Goal: Contribute content: Contribute content

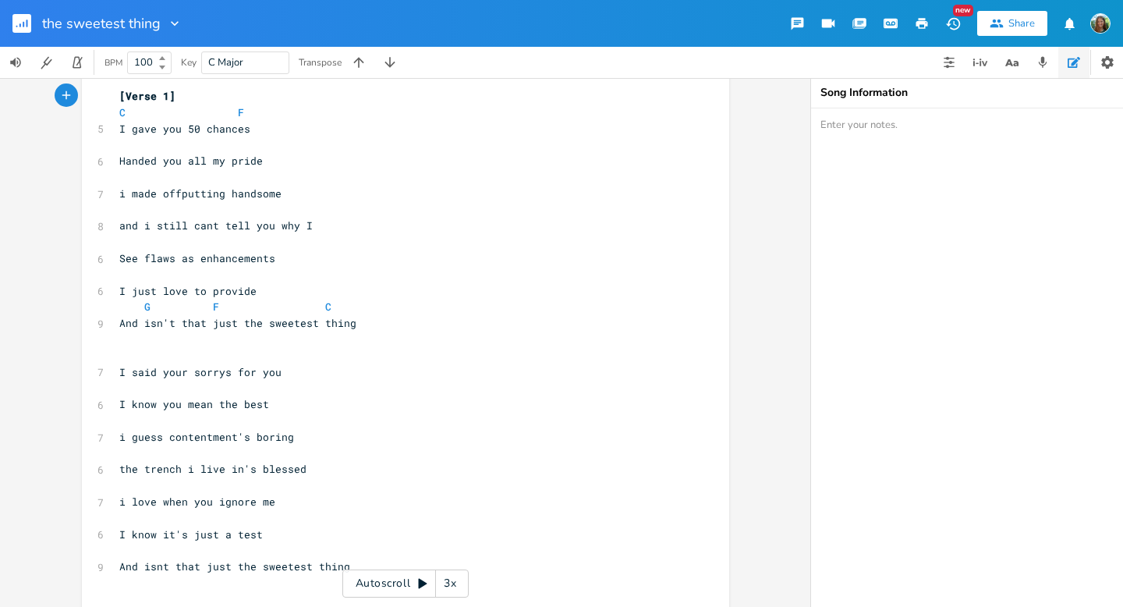
scroll to position [249, 0]
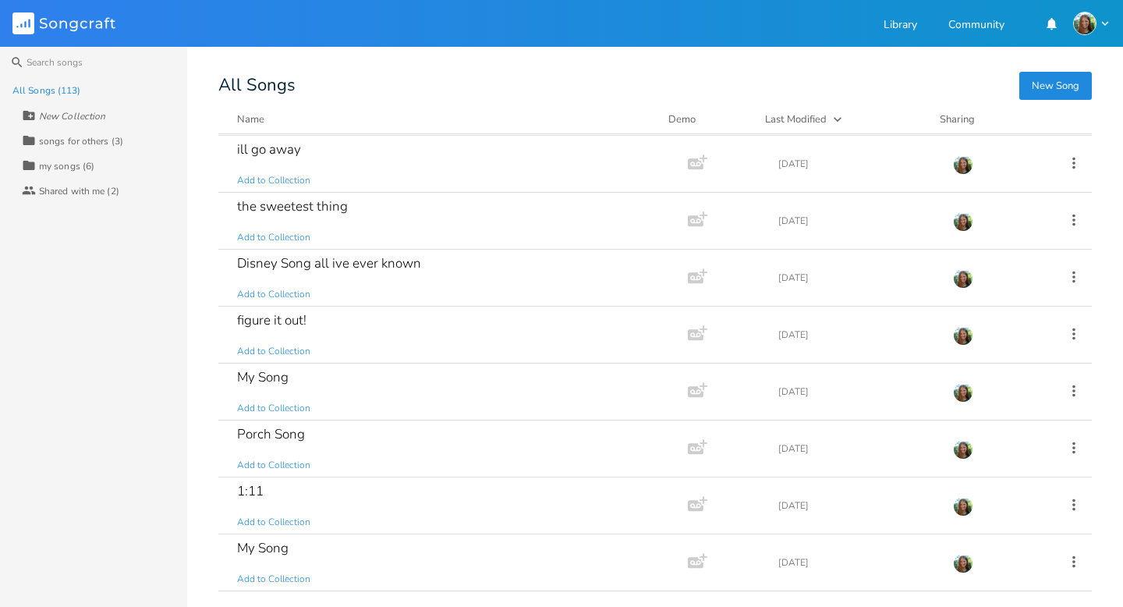
scroll to position [346, 0]
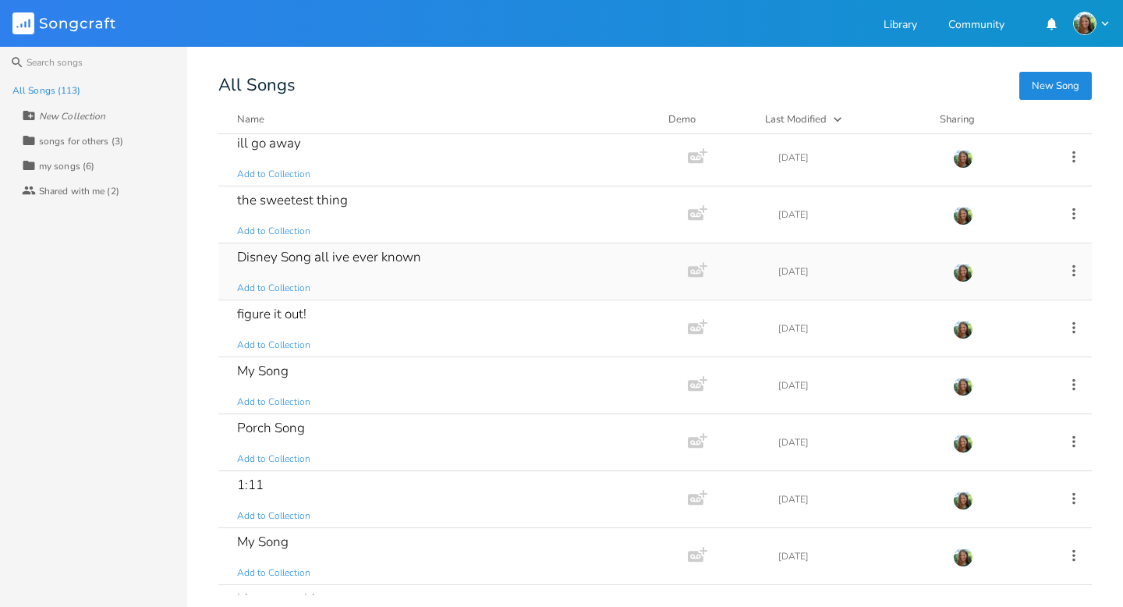
click at [338, 264] on div "Disney Song all ive ever known" at bounding box center [329, 256] width 184 height 13
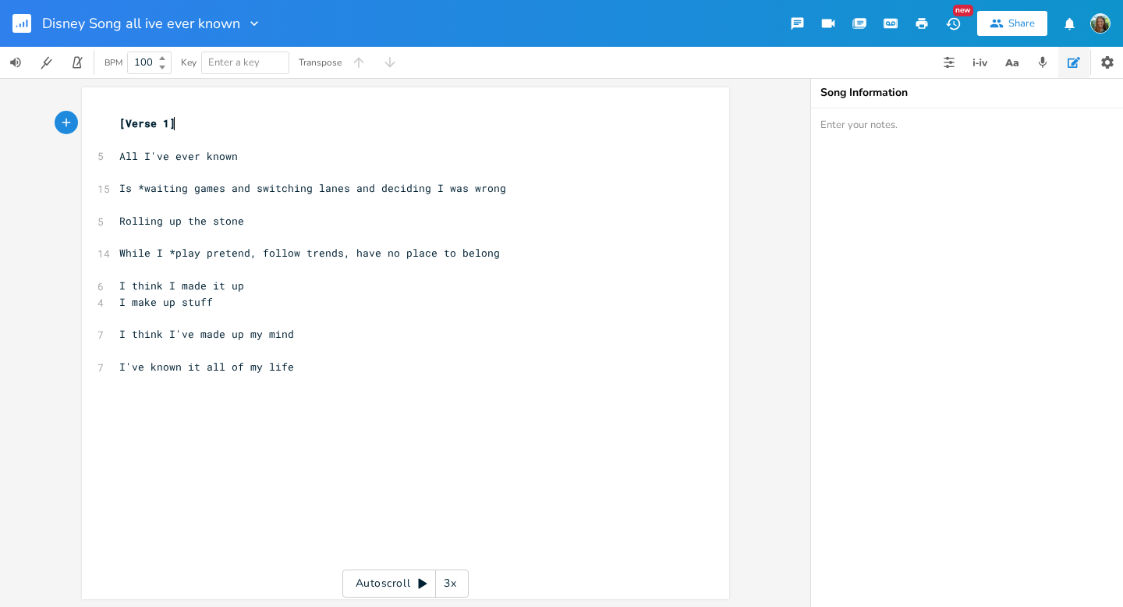
click at [330, 384] on pre "​" at bounding box center [397, 383] width 563 height 16
click at [22, 20] on rect "button" at bounding box center [21, 23] width 19 height 19
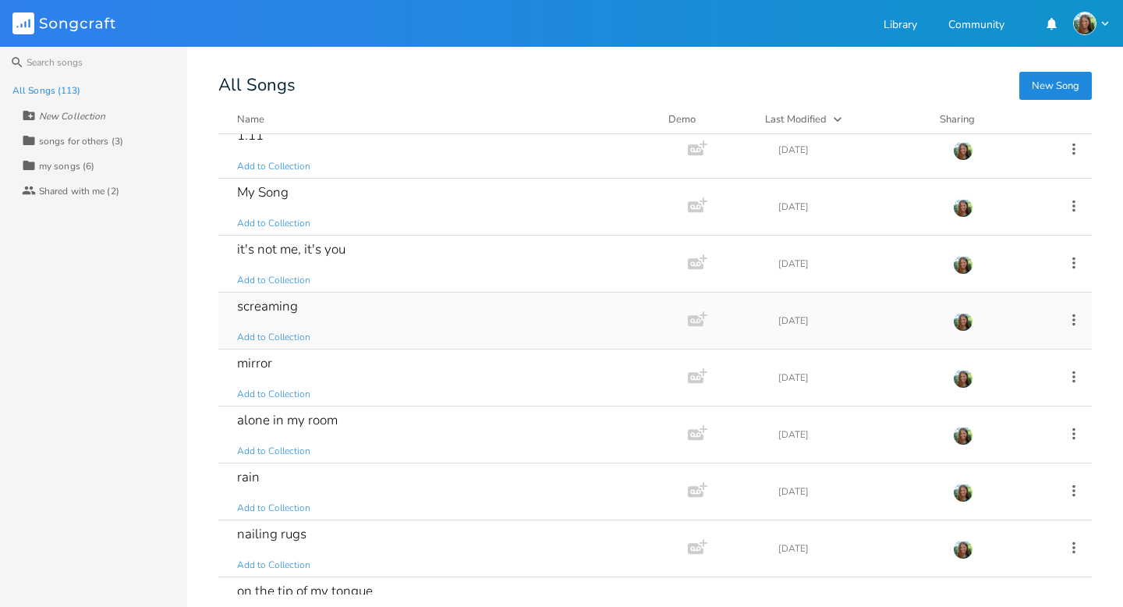
scroll to position [696, 0]
click at [326, 244] on div "it's not me, it's you" at bounding box center [291, 248] width 108 height 13
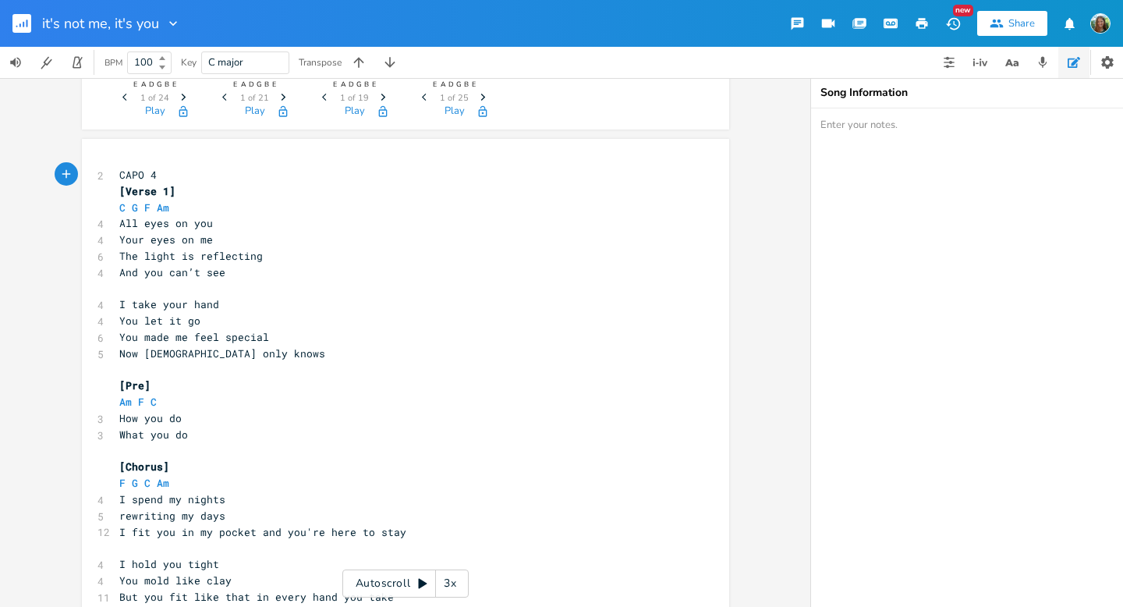
scroll to position [107, 0]
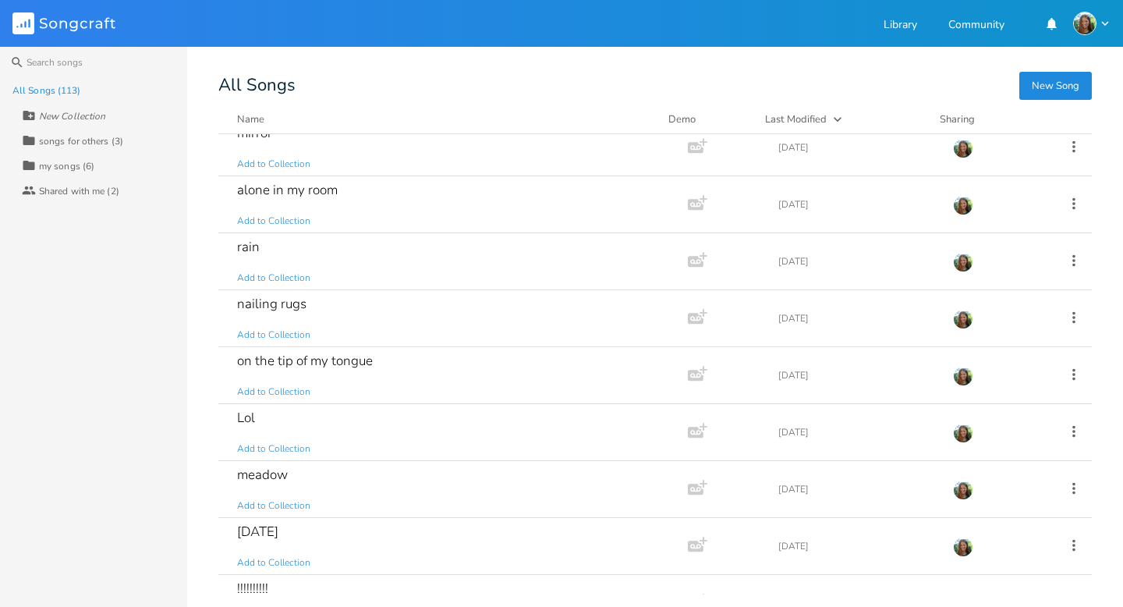
scroll to position [928, 0]
click at [254, 246] on div "rain" at bounding box center [248, 244] width 23 height 13
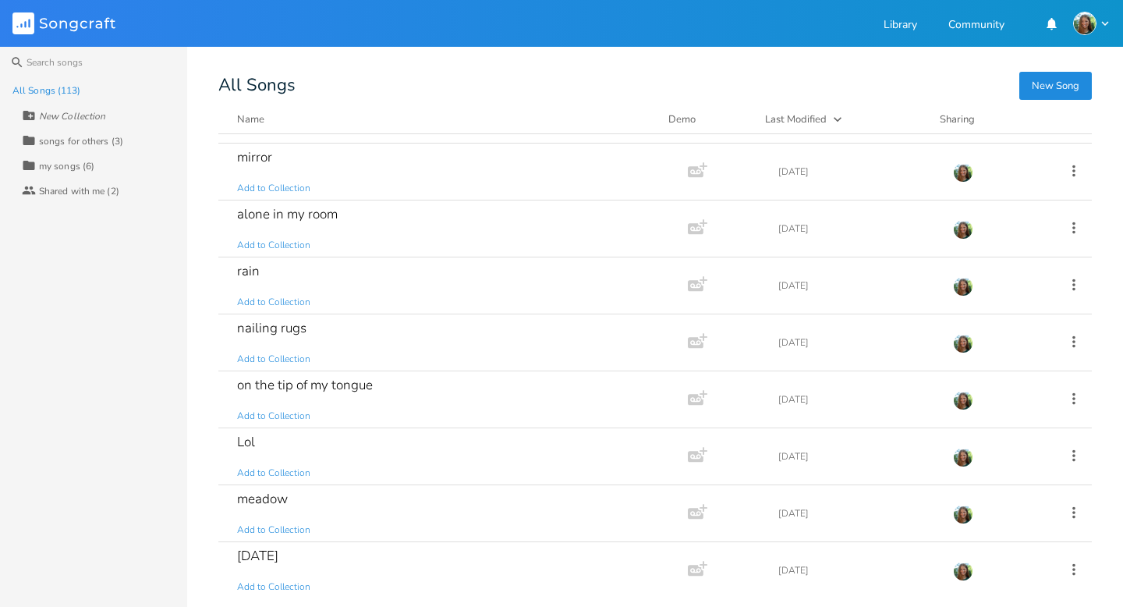
scroll to position [911, 0]
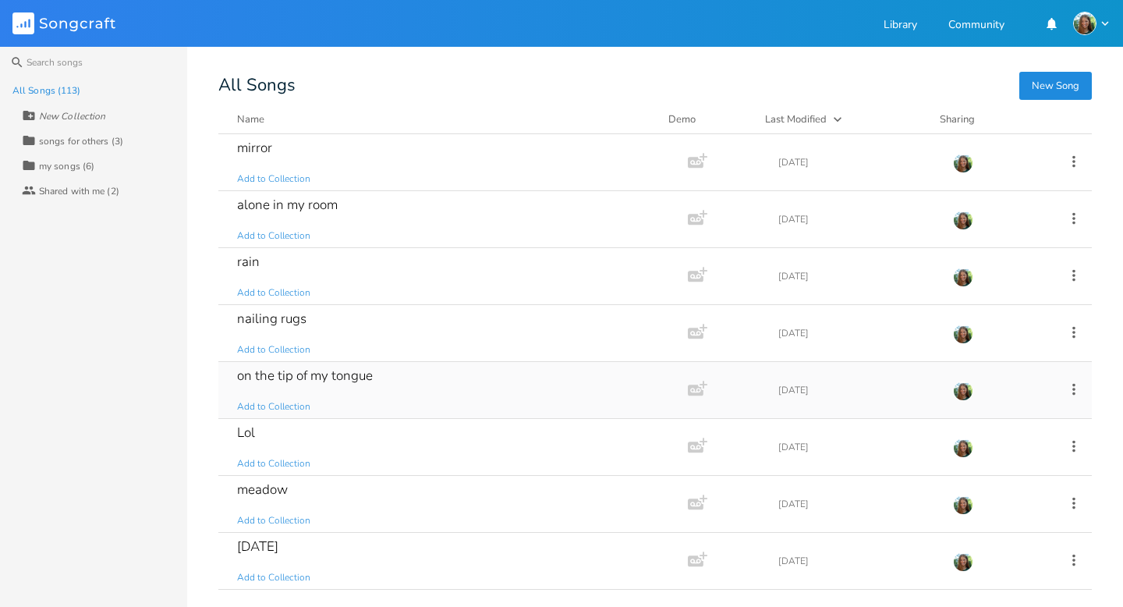
click at [374, 378] on div "on the tip of my tongue Add to Collection" at bounding box center [450, 390] width 426 height 56
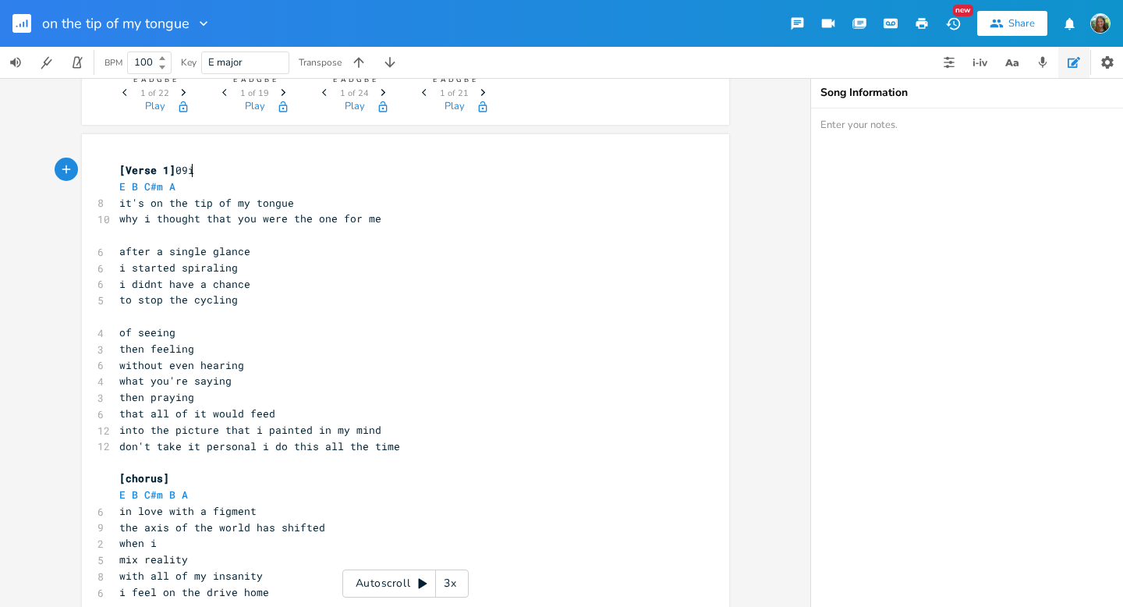
scroll to position [108, 0]
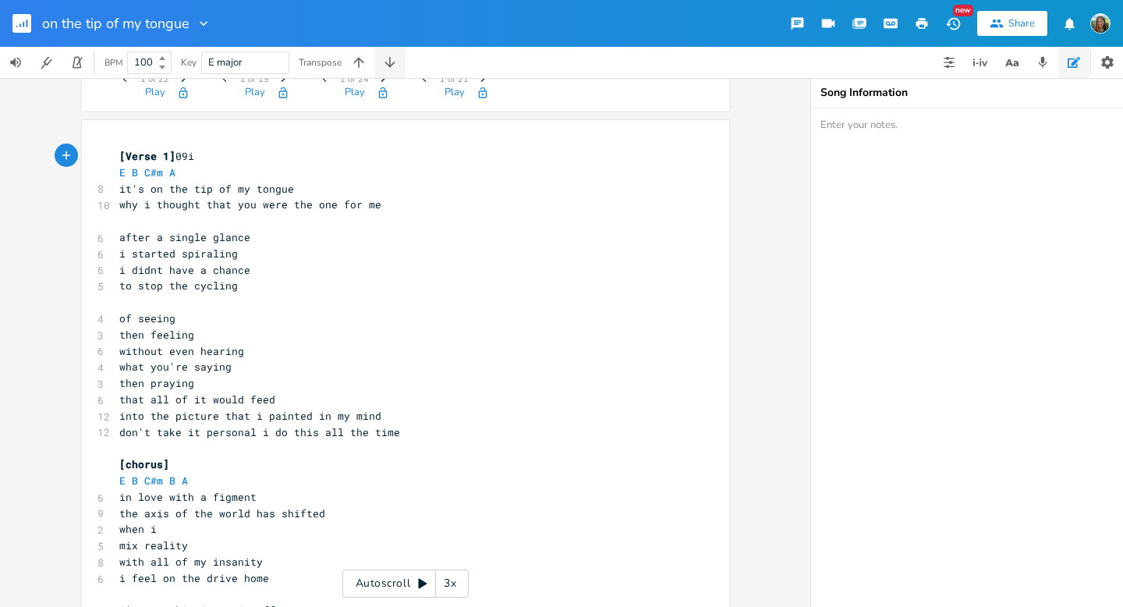
click at [393, 55] on icon "button" at bounding box center [390, 63] width 16 height 16
click at [363, 62] on icon "button" at bounding box center [358, 62] width 10 height 10
click at [391, 64] on icon "button" at bounding box center [390, 63] width 16 height 16
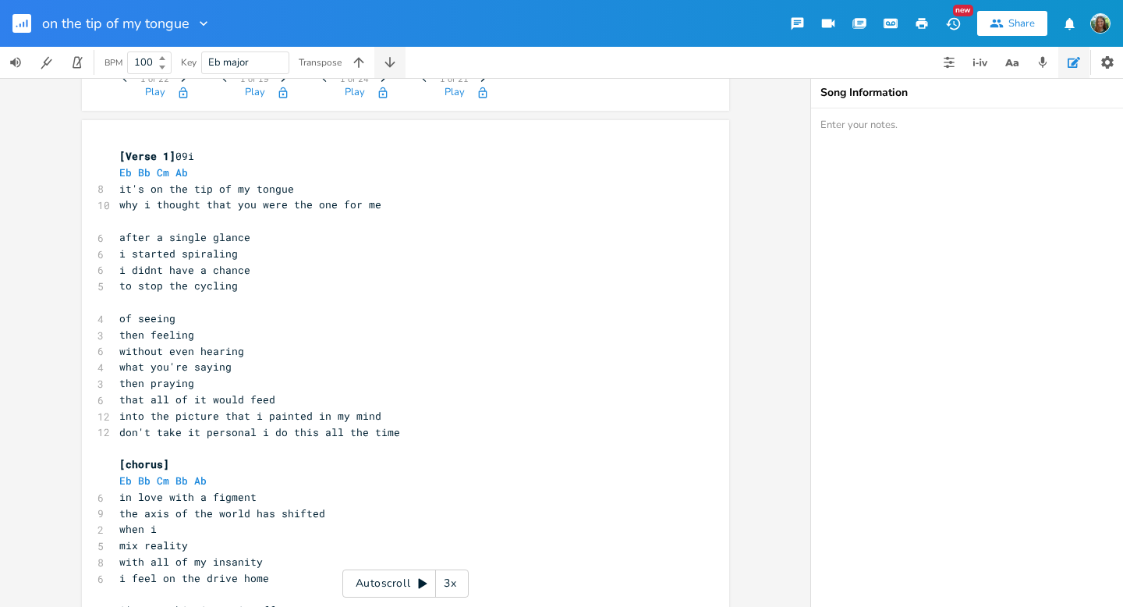
click at [391, 64] on icon "button" at bounding box center [390, 63] width 16 height 16
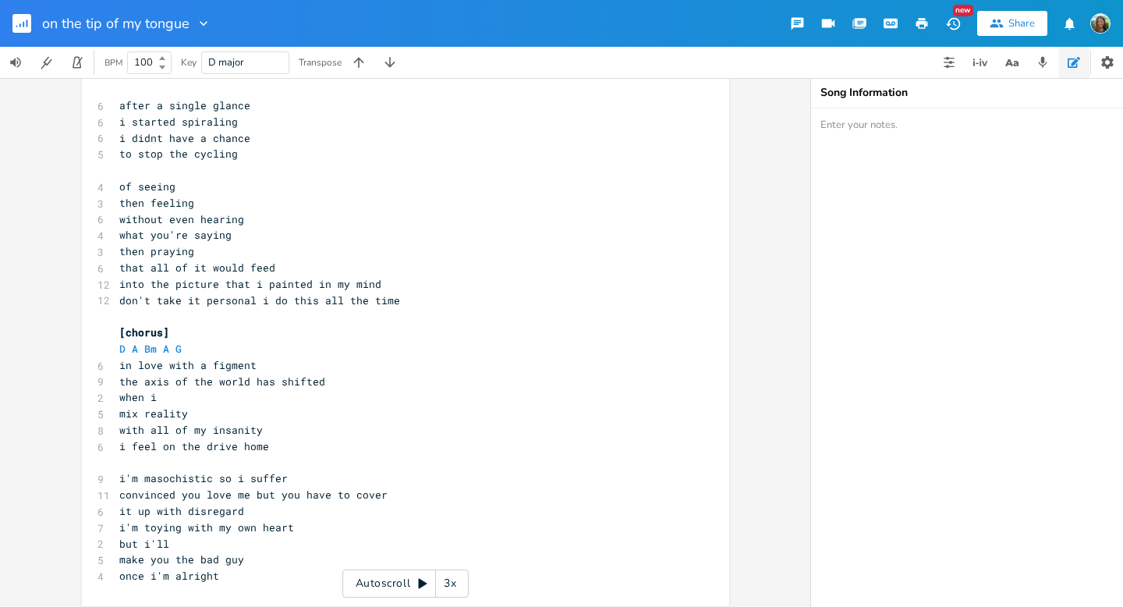
scroll to position [249, 0]
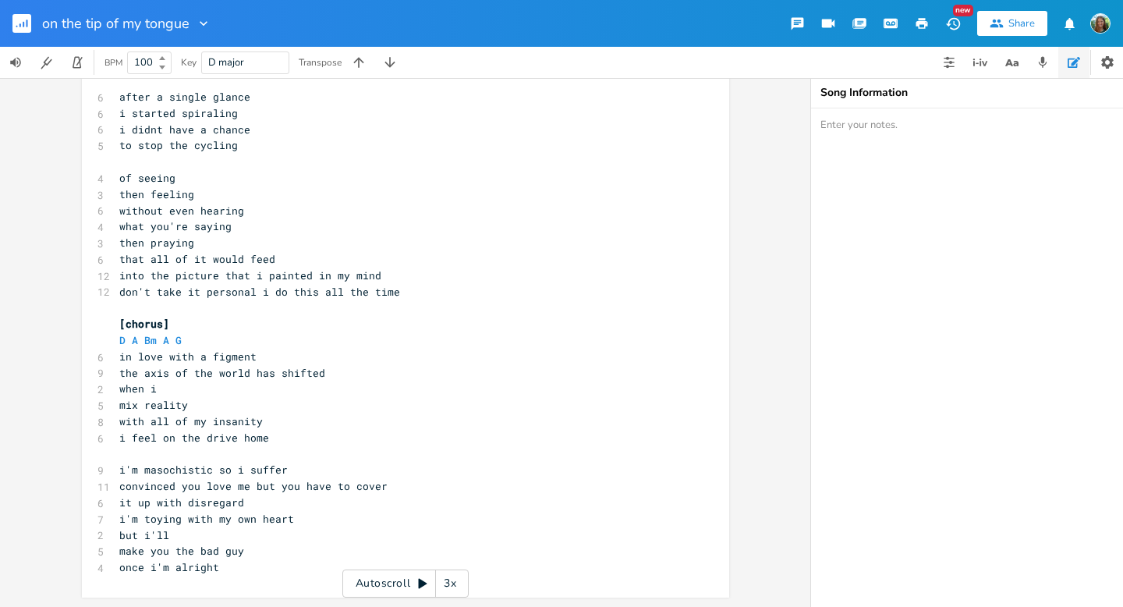
click at [122, 536] on span "but i'll" at bounding box center [144, 535] width 50 height 14
type textarea "or"
click at [196, 485] on span "convinced you love me but you have to cover" at bounding box center [253, 486] width 268 height 14
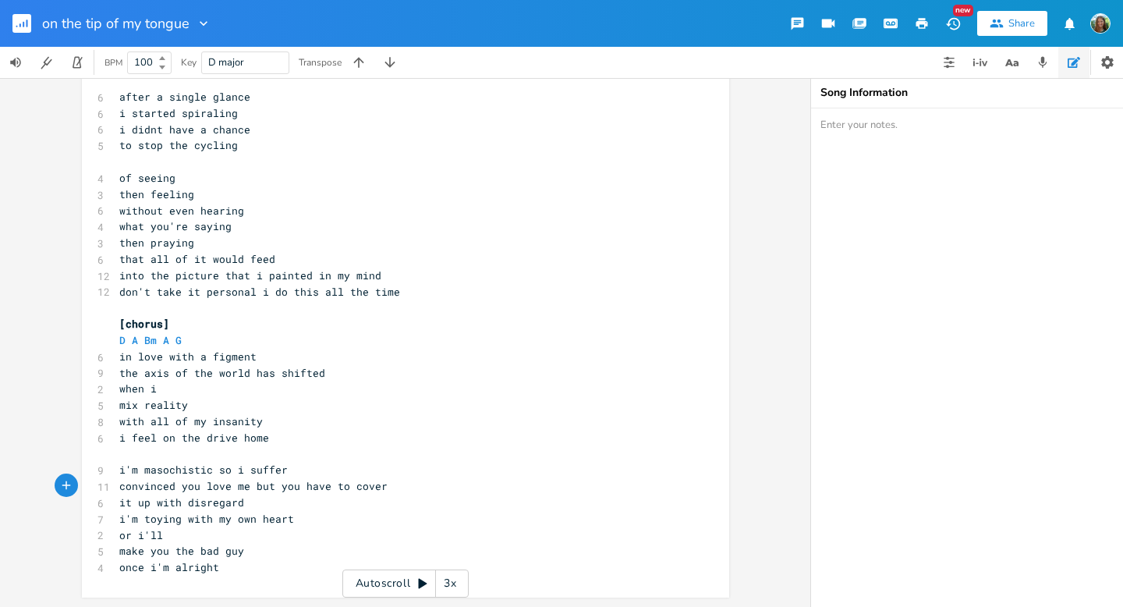
click at [162, 473] on span "i'm masochistic so i suffer" at bounding box center [203, 469] width 168 height 14
type textarea "masochistic"
click at [162, 473] on span "i'm masochistic so i suffer" at bounding box center [203, 469] width 168 height 14
click at [119, 469] on span "i'm masochistic so i suffer" at bounding box center [203, 469] width 168 height 14
click at [116, 473] on pre "i'm masochistic so i suffer" at bounding box center [397, 470] width 563 height 16
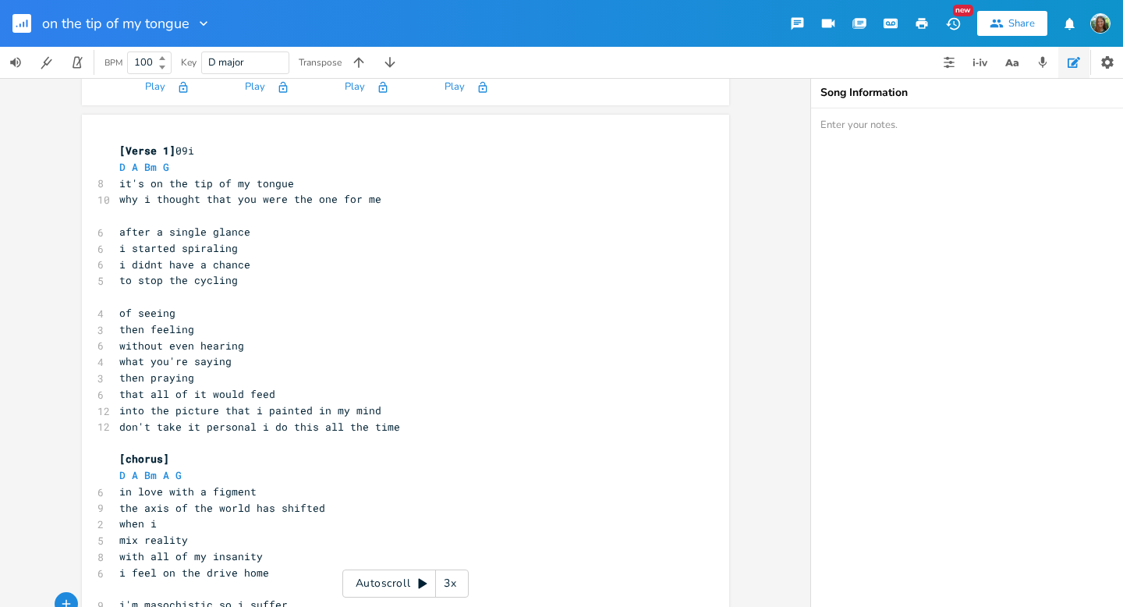
scroll to position [89, 0]
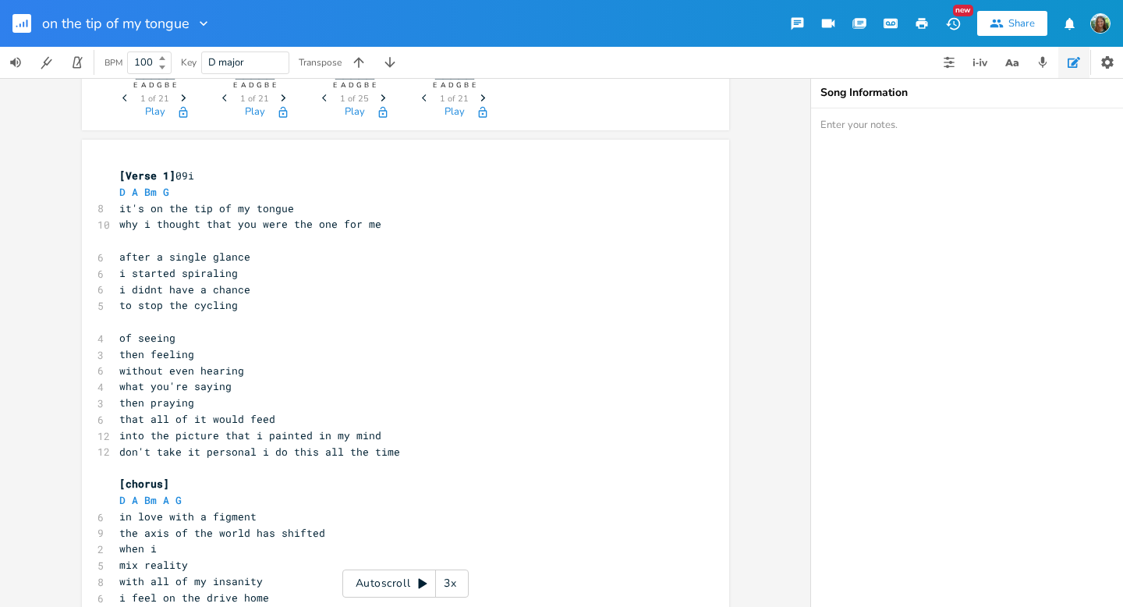
click at [19, 17] on rect "button" at bounding box center [21, 23] width 19 height 19
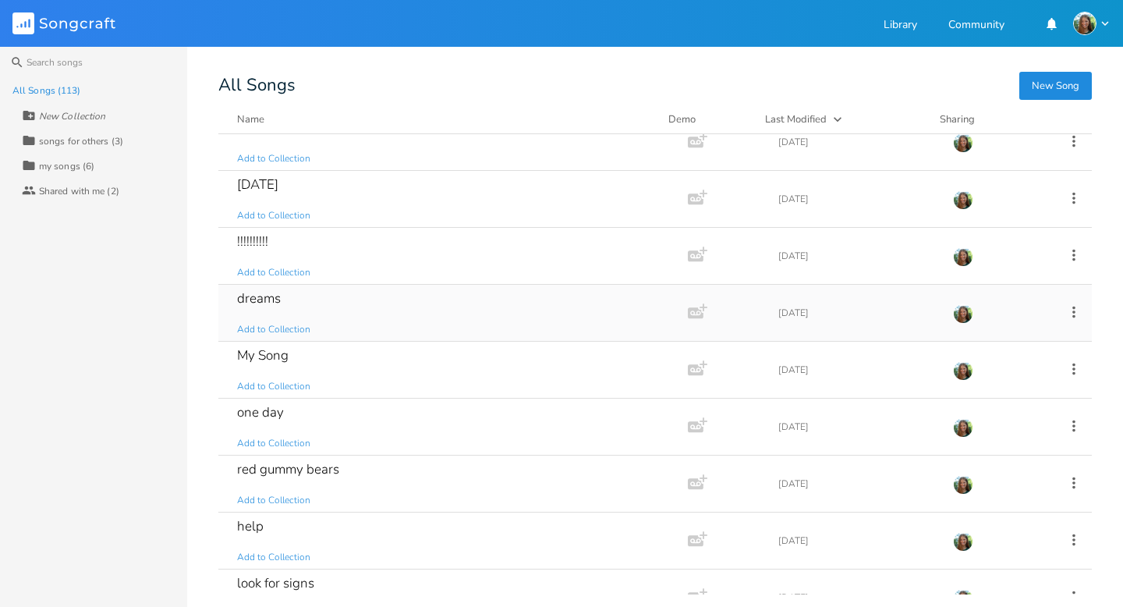
scroll to position [1273, 0]
click at [335, 468] on div "red gummy bears" at bounding box center [288, 468] width 102 height 13
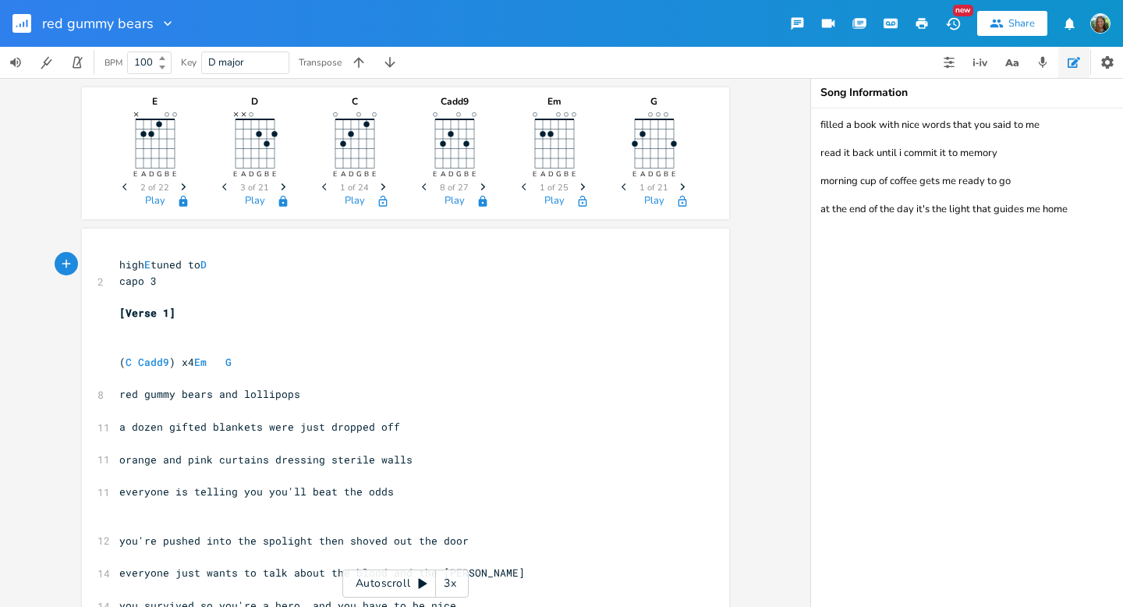
click at [18, 23] on rect "button" at bounding box center [21, 23] width 19 height 19
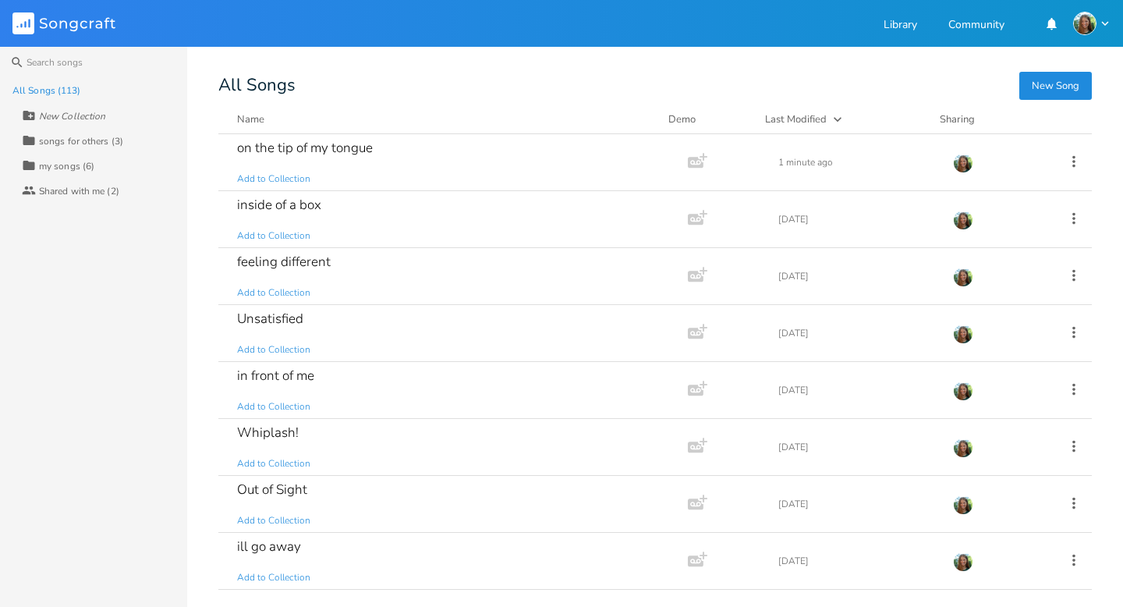
click at [1061, 83] on button "New Song" at bounding box center [1055, 86] width 73 height 28
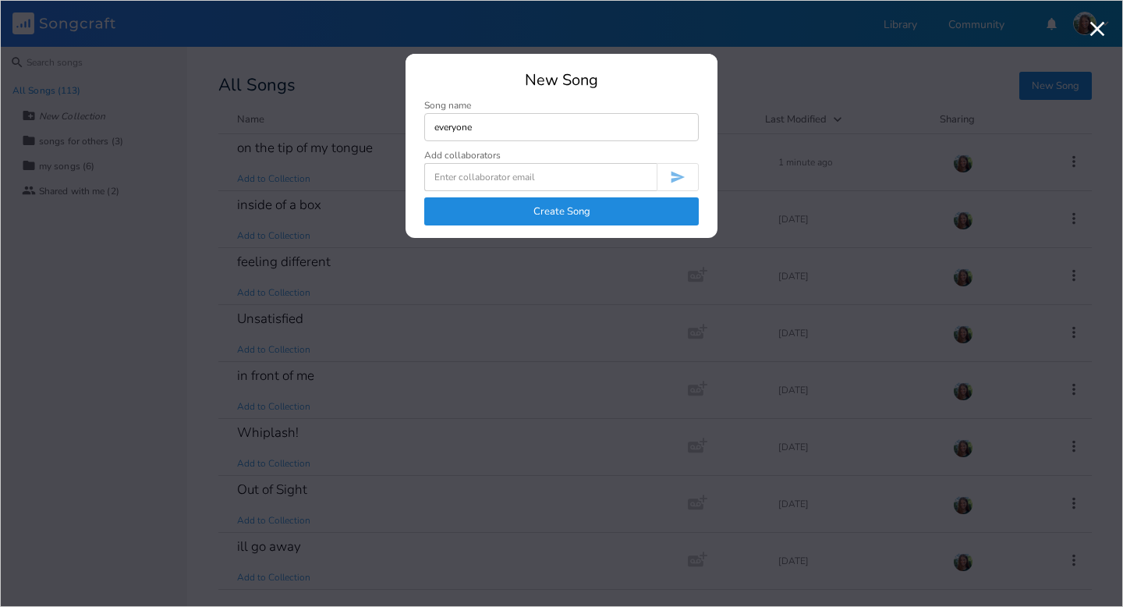
type input "everyone"
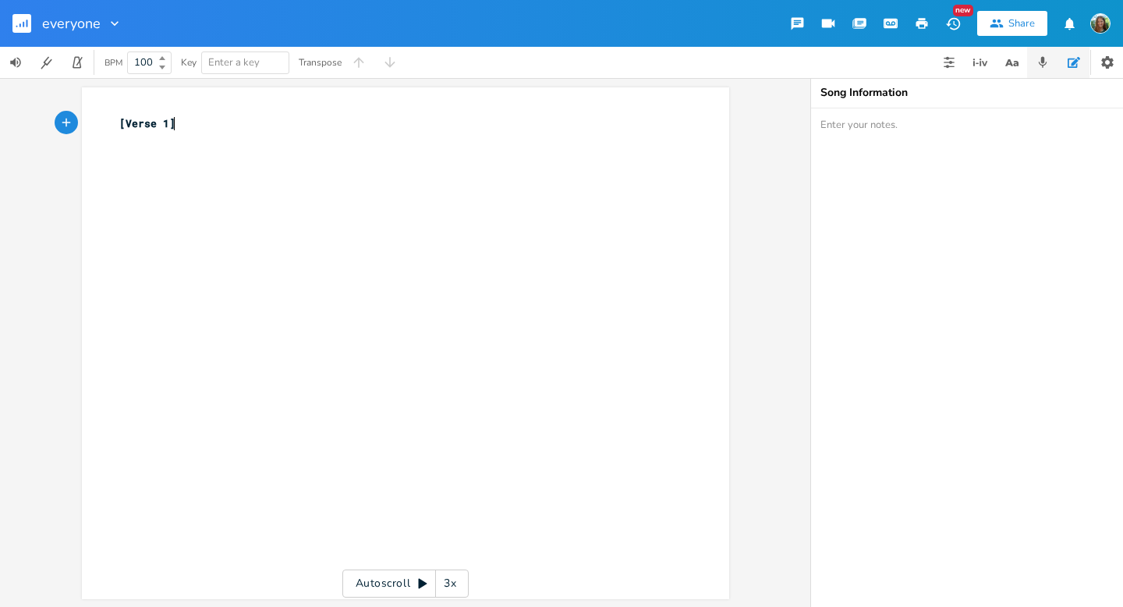
click at [1043, 69] on button "button" at bounding box center [1042, 62] width 31 height 31
click at [834, 119] on button "Rec" at bounding box center [836, 120] width 45 height 25
click at [836, 122] on span "End" at bounding box center [845, 121] width 18 height 12
click at [921, 178] on progress at bounding box center [958, 177] width 214 height 5
click at [854, 173] on icon "button" at bounding box center [848, 177] width 14 height 14
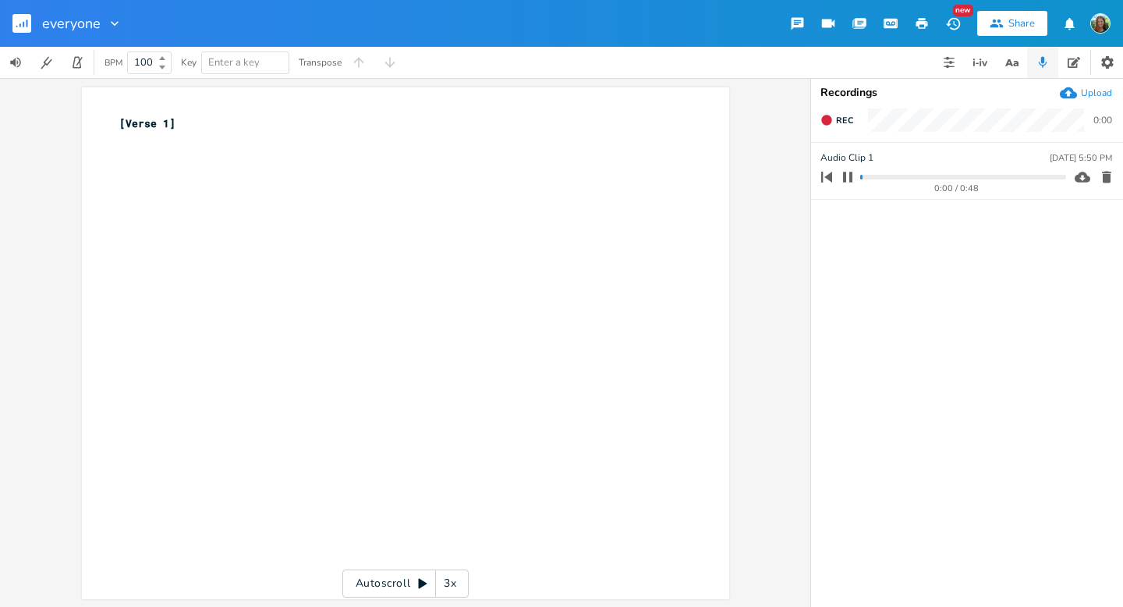
click at [918, 175] on progress at bounding box center [962, 177] width 205 height 5
click at [857, 175] on button "button" at bounding box center [847, 177] width 20 height 25
click at [201, 228] on div "xxxxxxxxxx [Verse 1] ​" at bounding box center [417, 357] width 602 height 491
type textarea "I think this is the itme I"
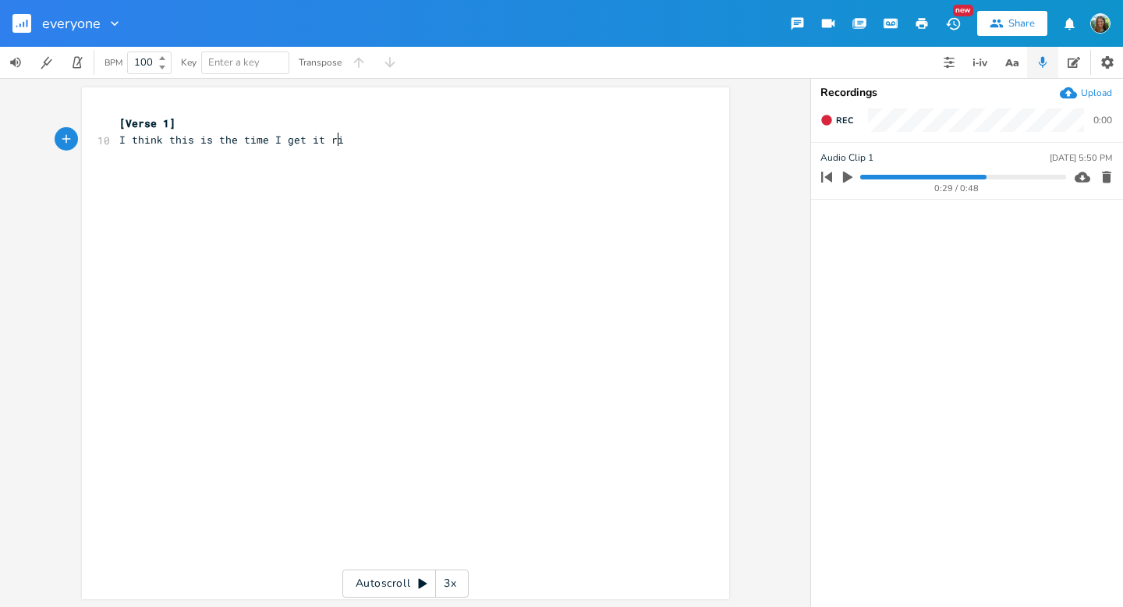
type textarea "time I get it right"
type textarea "I"
click at [214, 143] on span "I think this is the time I get it right" at bounding box center [240, 140] width 243 height 14
click at [168, 207] on div "xxxxxxxxxx [Verse 1] 4 I think this is 6 the time I get it right 1 I" at bounding box center [417, 357] width 602 height 491
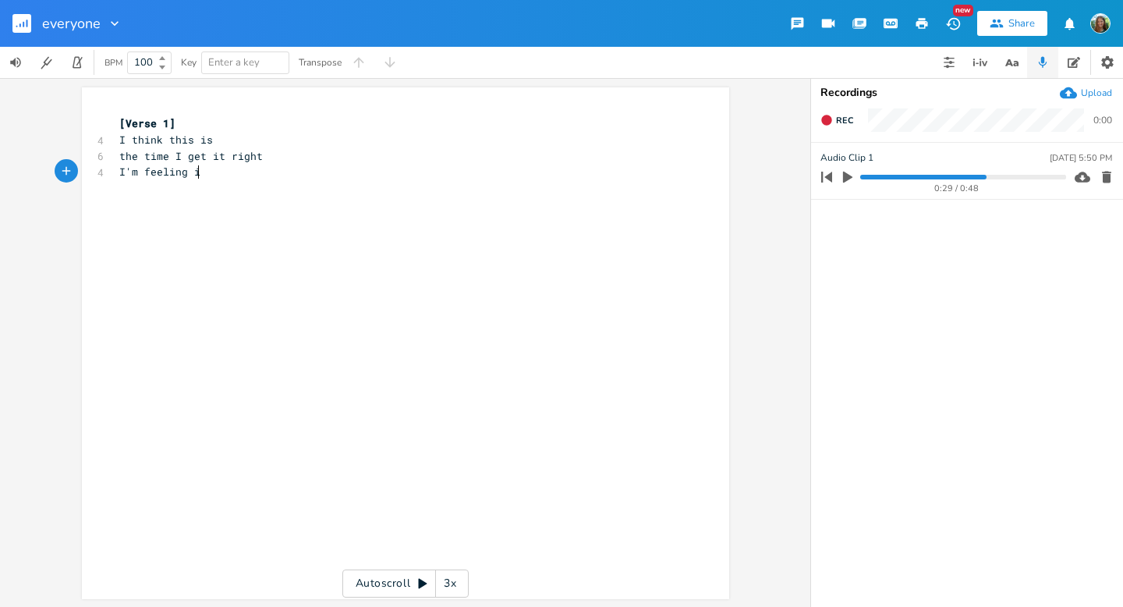
type textarea "'m feeling it"
type textarea "In"
type textarea "couldn"
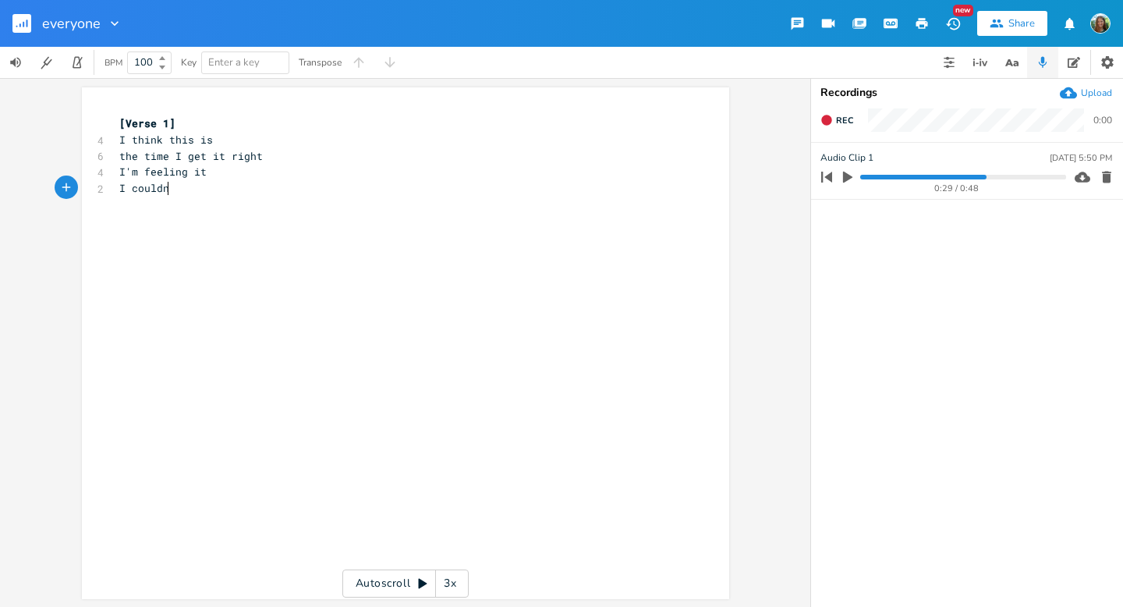
scroll to position [0, 33]
type textarea "my"
type textarea "My eyes ar"
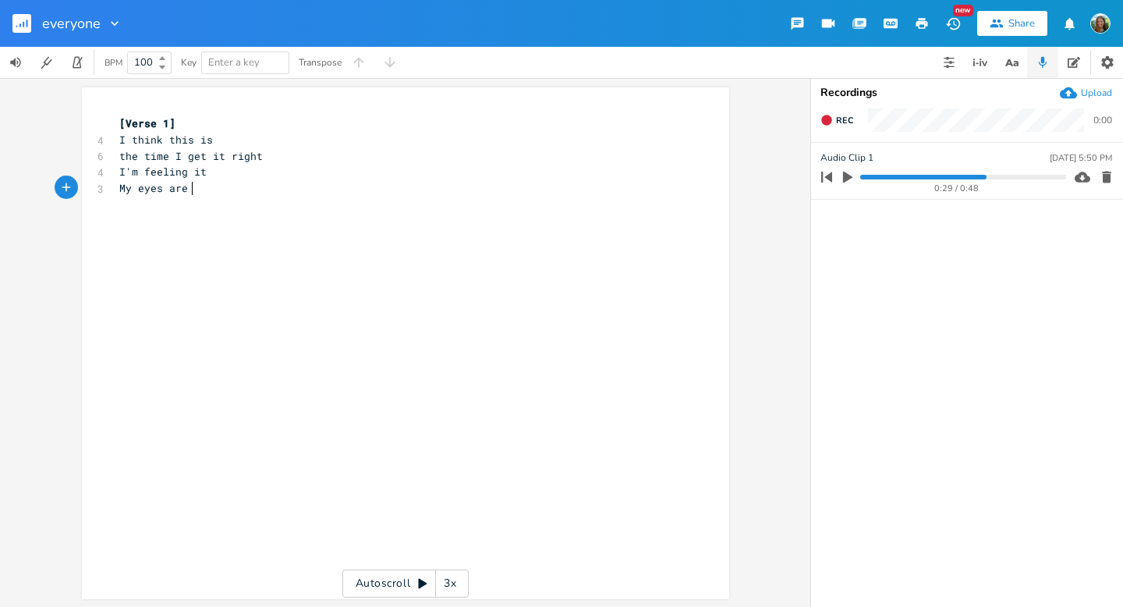
type textarea "are p"
type textarea "opnee"
type textarea "ened wide"
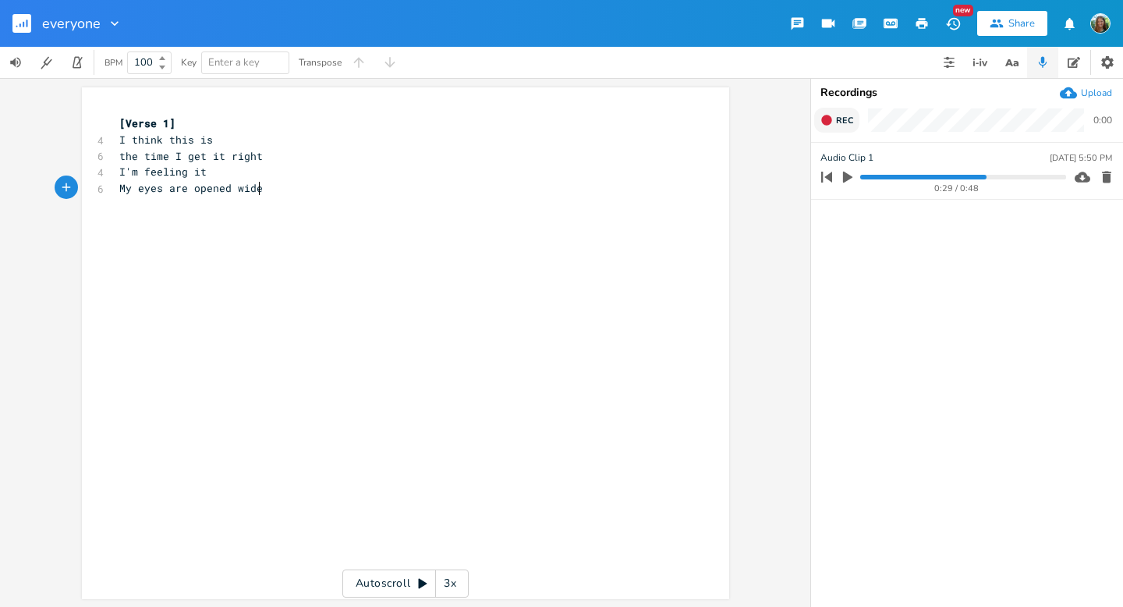
click at [816, 117] on button "Rec" at bounding box center [836, 120] width 45 height 25
click at [833, 116] on button "End" at bounding box center [837, 120] width 46 height 25
click at [271, 187] on pre "My eyes are opened wide" at bounding box center [397, 188] width 563 height 16
click at [221, 194] on pre "My eyes are opened wide" at bounding box center [397, 188] width 563 height 16
click at [214, 203] on div "xxxxxxxxxx [Verse 1] 4 I think this is 6 the time I get it right 4 I'm feeling …" at bounding box center [417, 357] width 602 height 491
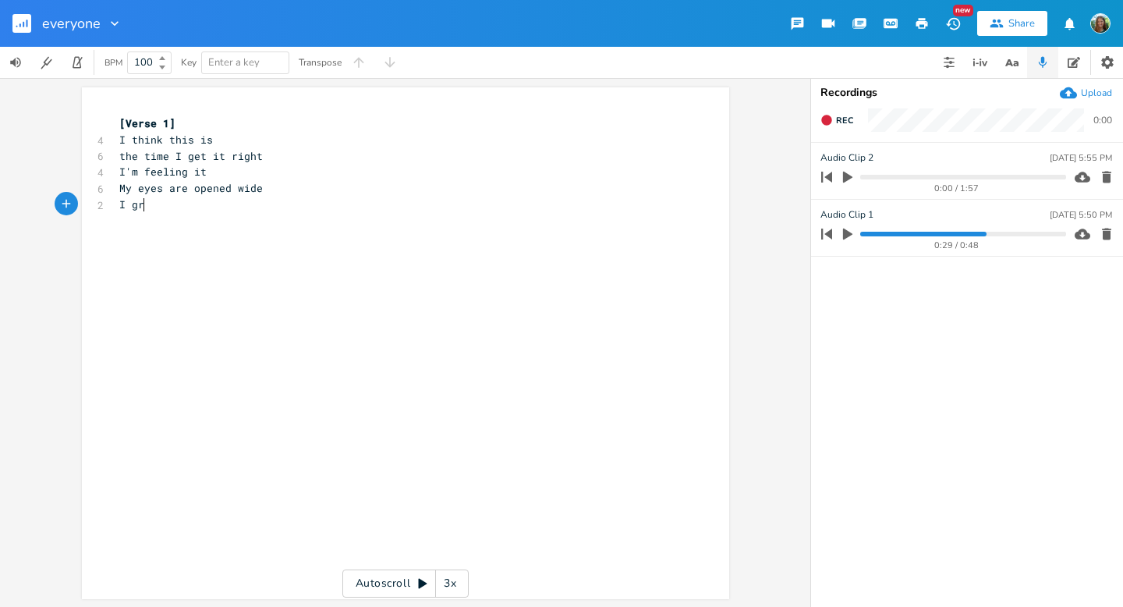
type textarea "I grab"
type textarea "You saif"
type textarea "d [PERSON_NAME]"
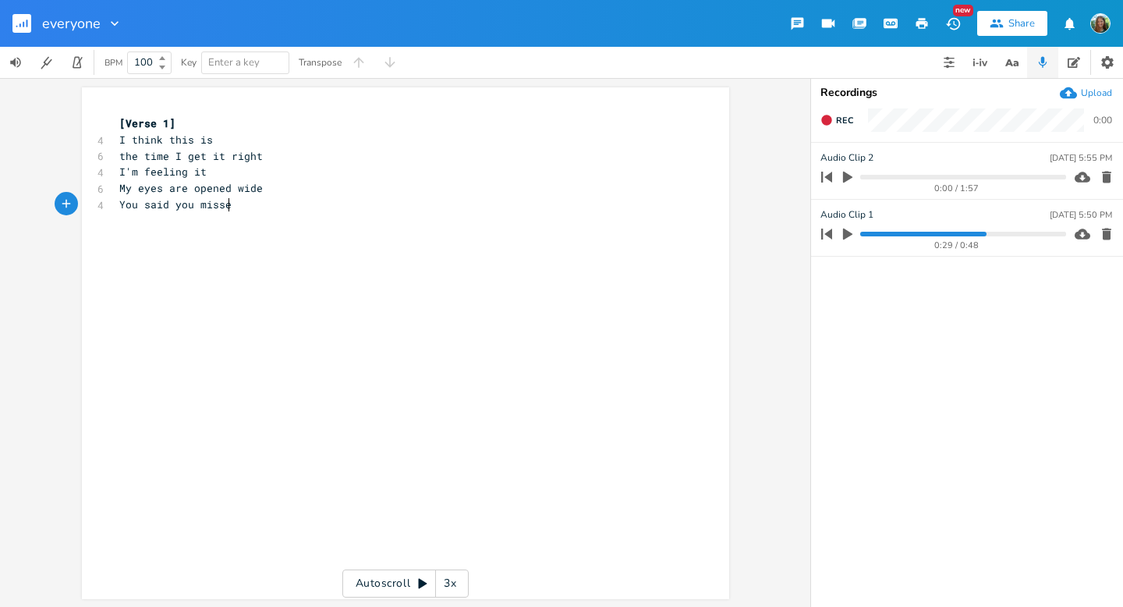
type textarea "ou missed"
type textarea "My freckles and smile"
type textarea "\\"
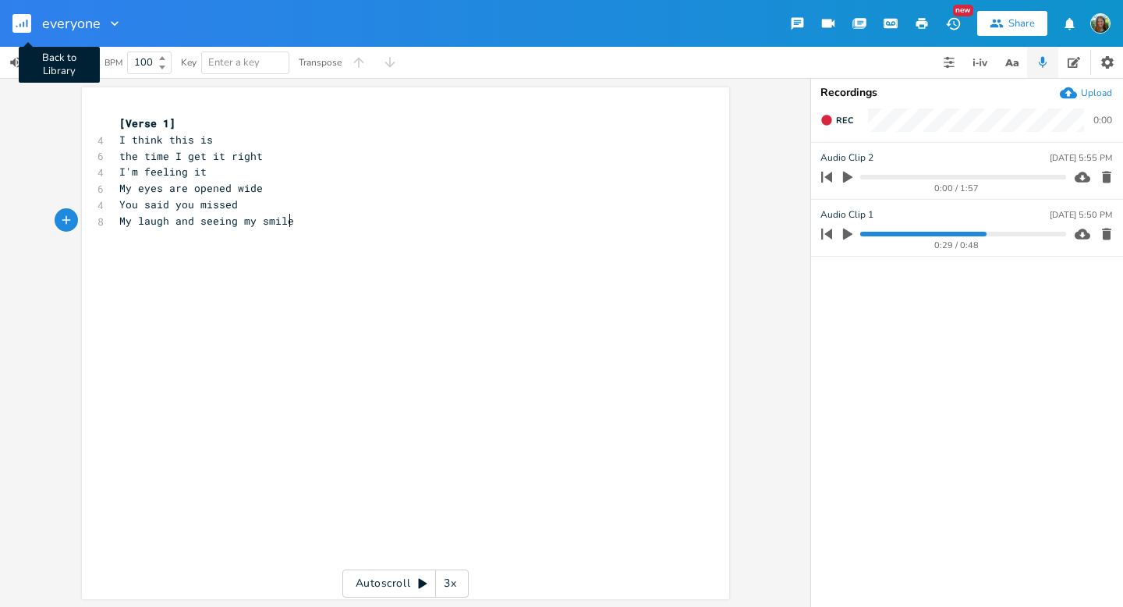
type textarea "laugh and seeing my smile"
click at [23, 19] on rect "button" at bounding box center [21, 23] width 19 height 19
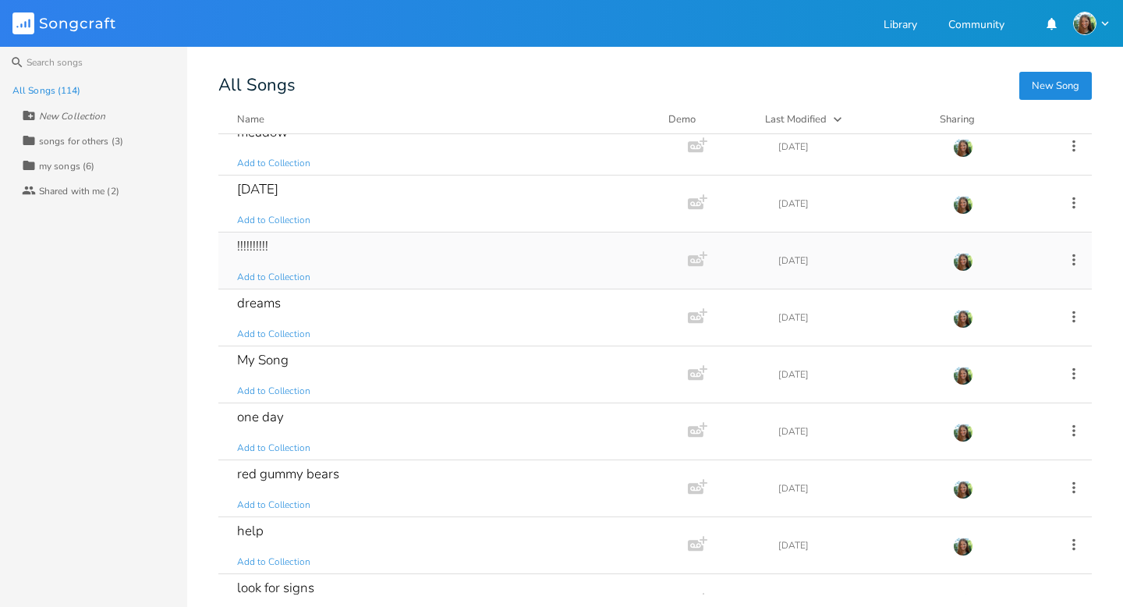
scroll to position [1324, 0]
click at [278, 193] on div "[DATE]" at bounding box center [257, 189] width 41 height 13
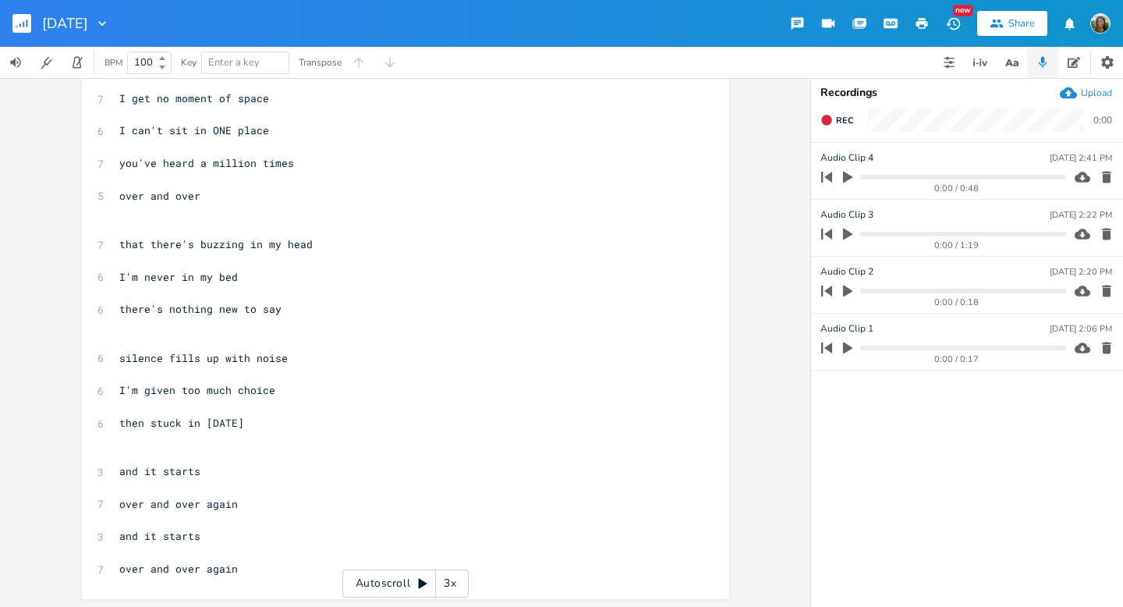
scroll to position [205, 0]
click at [847, 174] on icon "button" at bounding box center [847, 178] width 9 height 12
click at [999, 177] on progress at bounding box center [962, 177] width 205 height 5
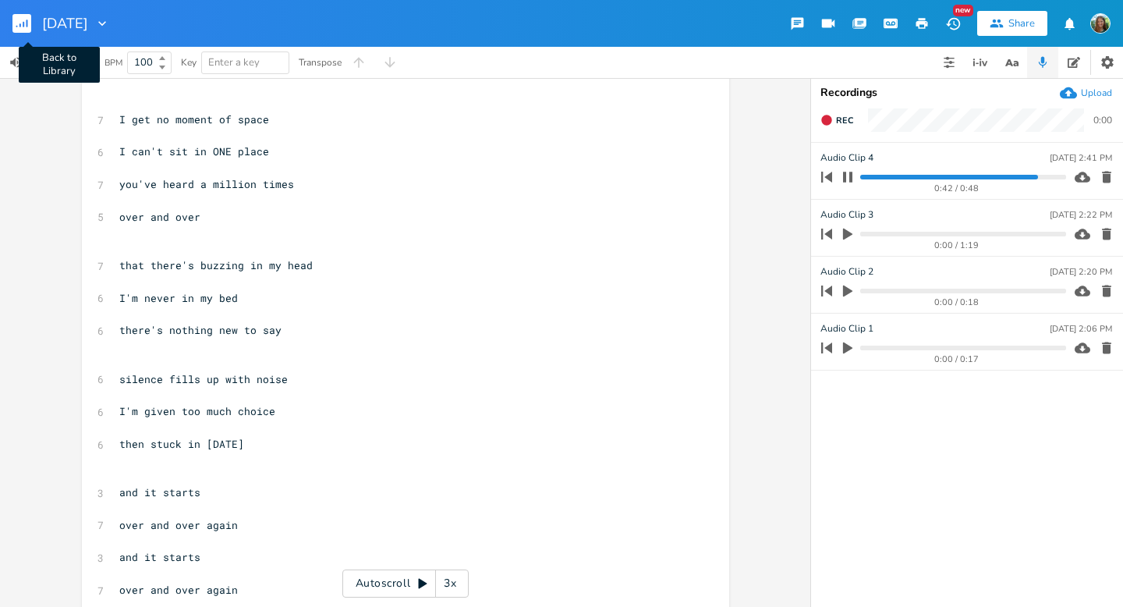
click at [29, 23] on rect "button" at bounding box center [21, 23] width 19 height 19
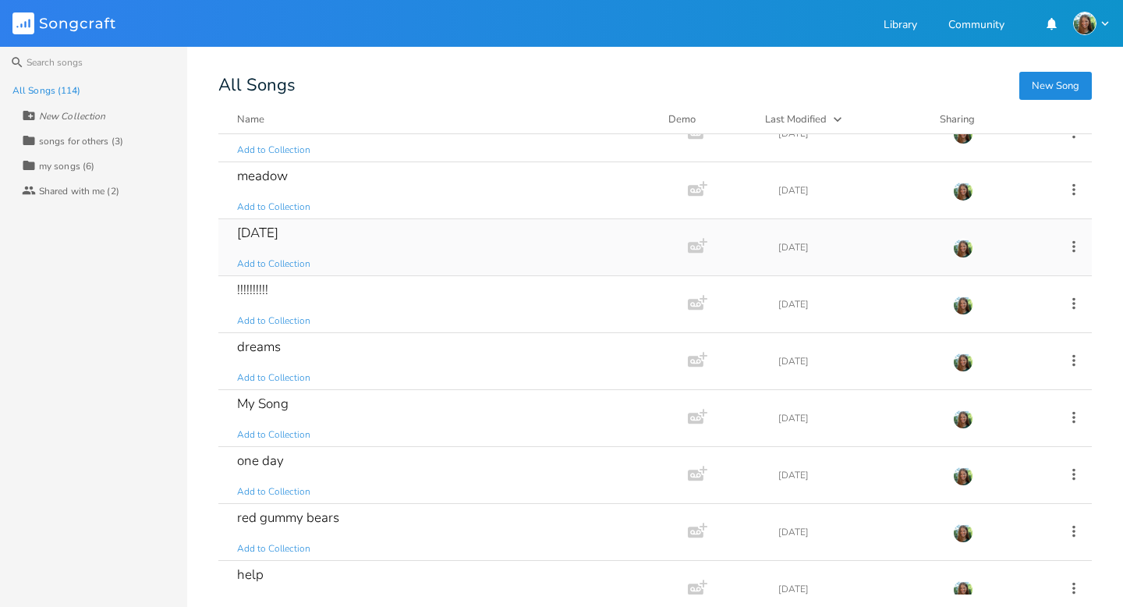
scroll to position [1227, 0]
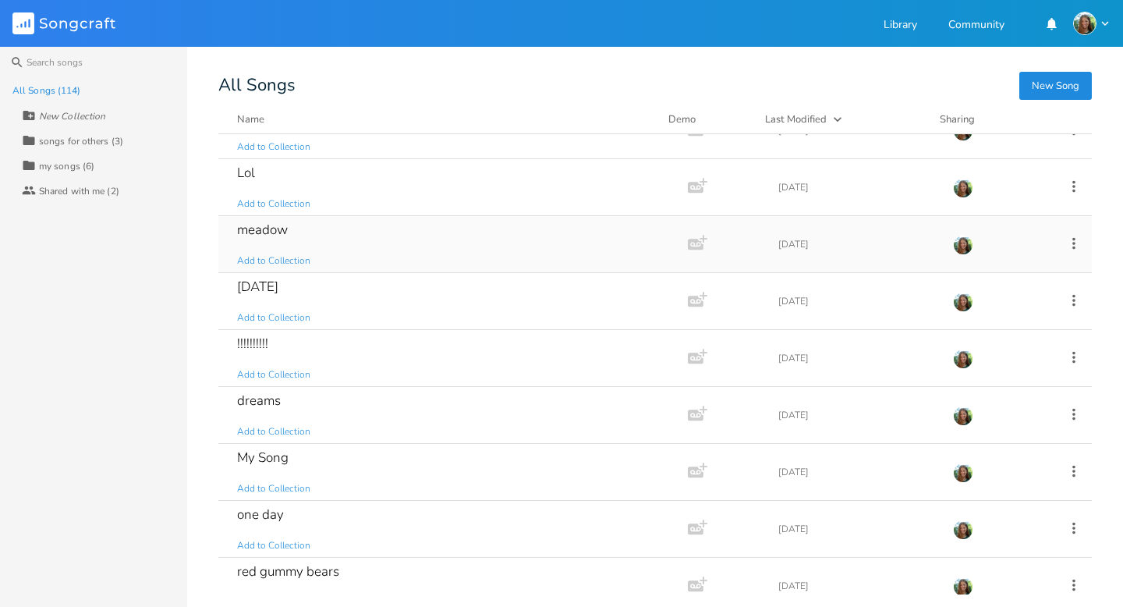
click at [256, 229] on div "meadow" at bounding box center [262, 229] width 51 height 13
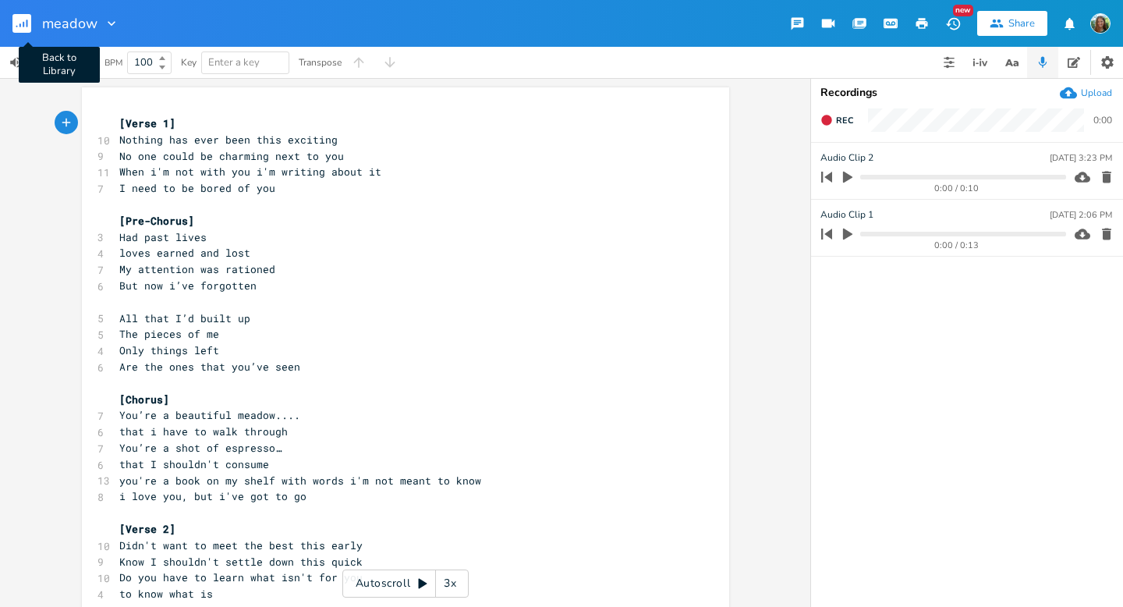
click at [28, 27] on rect "button" at bounding box center [21, 23] width 19 height 19
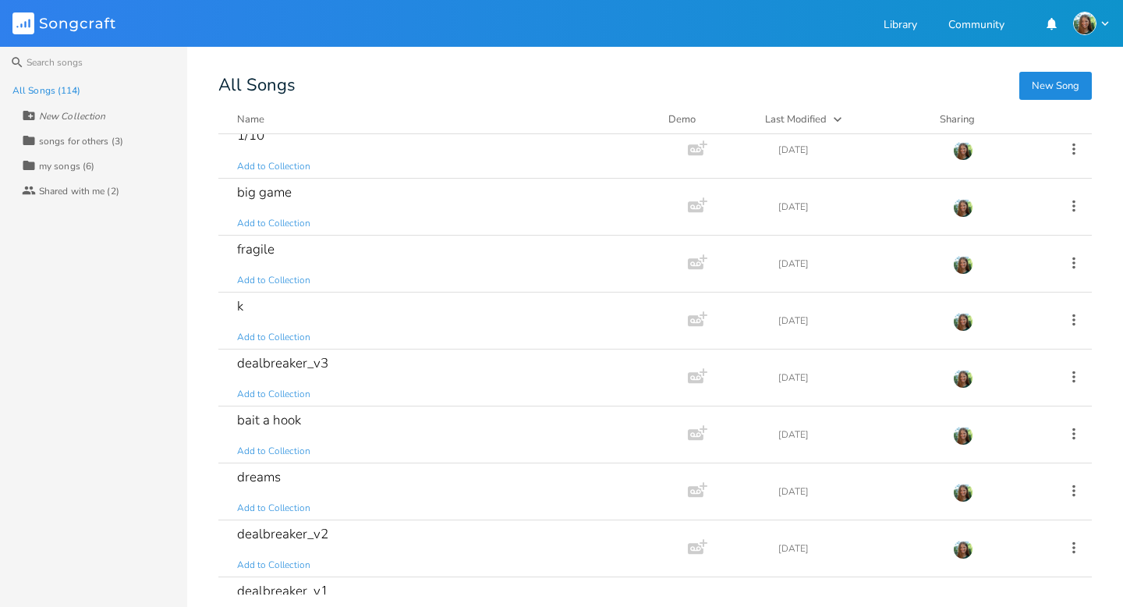
scroll to position [2007, 0]
click at [322, 362] on div "dealbreaker_v3" at bounding box center [282, 360] width 91 height 13
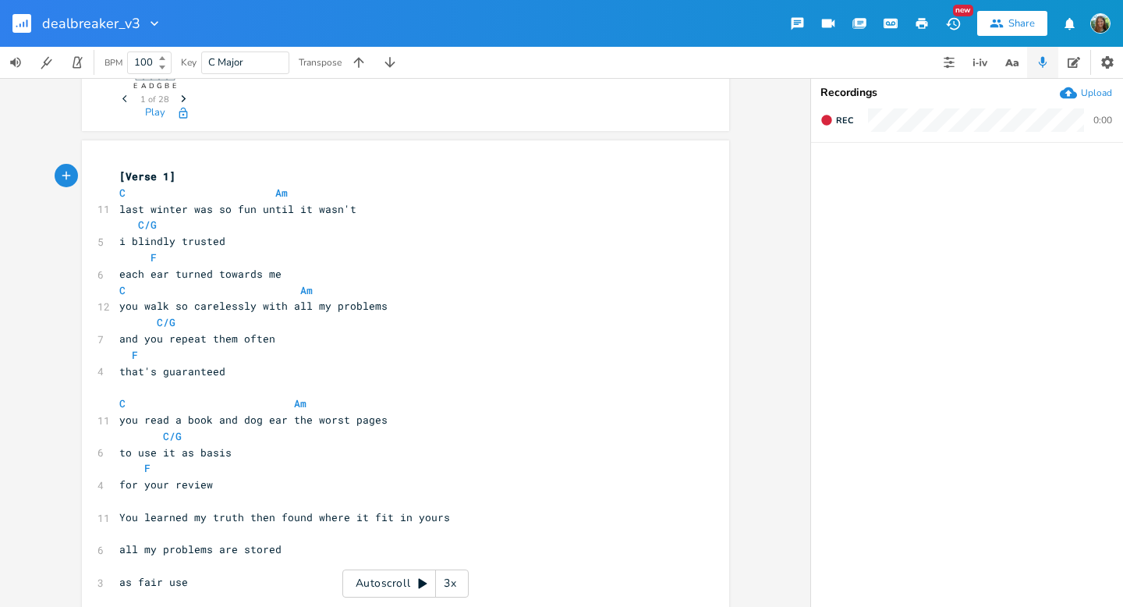
scroll to position [216, 0]
click at [17, 17] on rect "button" at bounding box center [21, 23] width 19 height 19
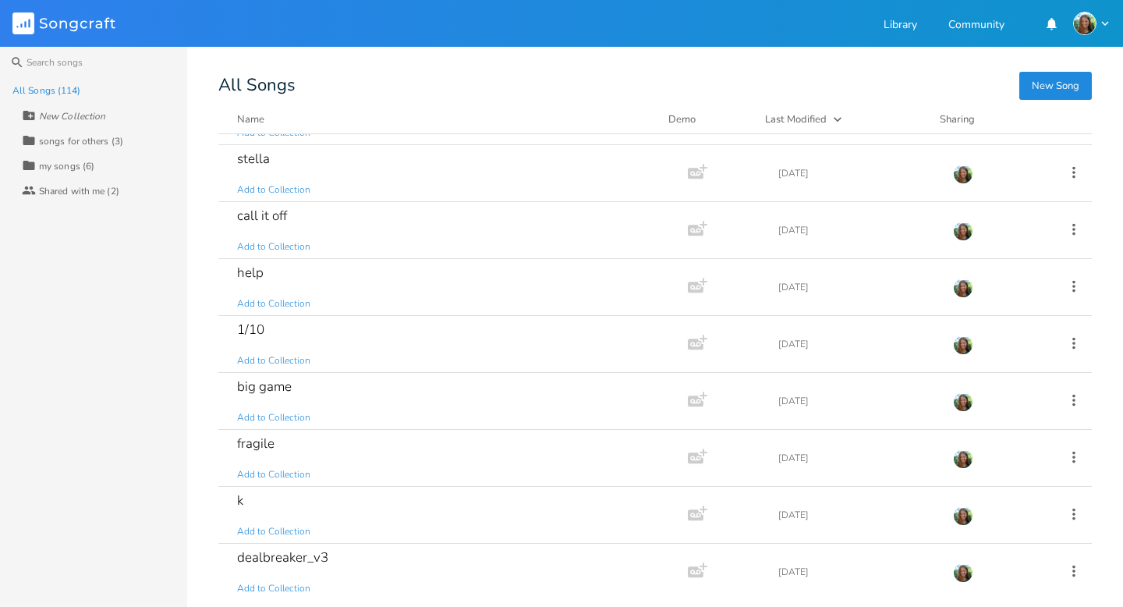
scroll to position [1818, 0]
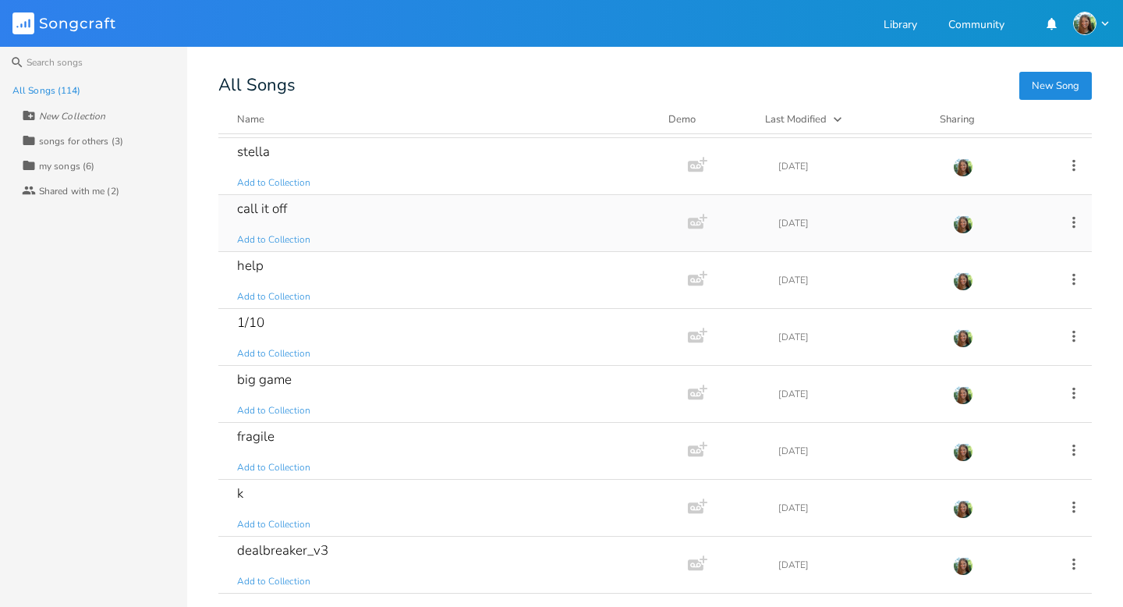
click at [260, 207] on div "call it off" at bounding box center [262, 208] width 50 height 13
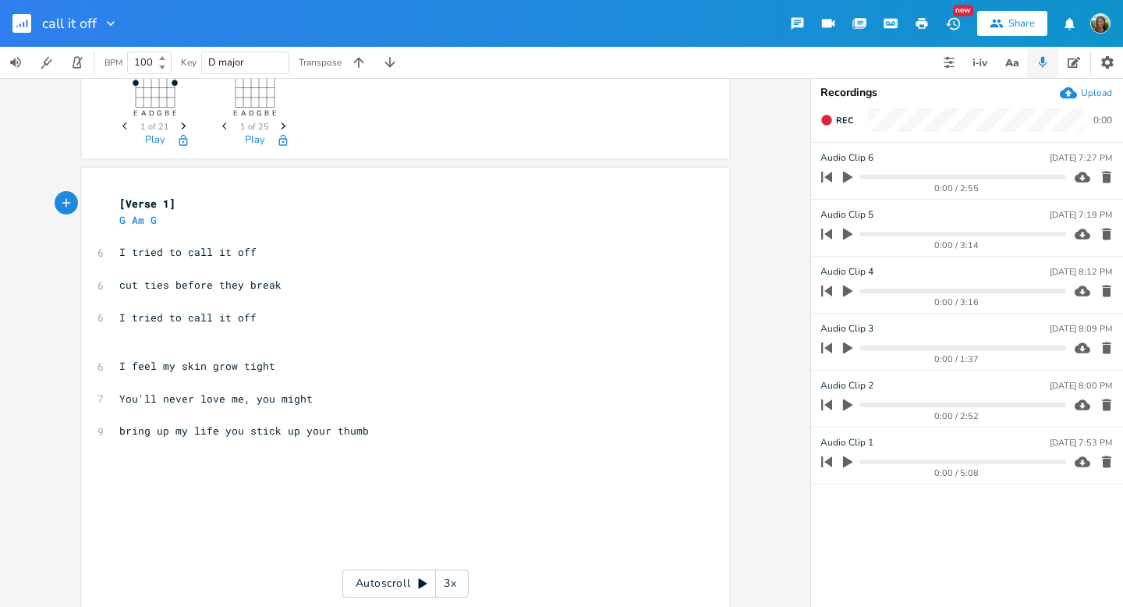
scroll to position [65, 0]
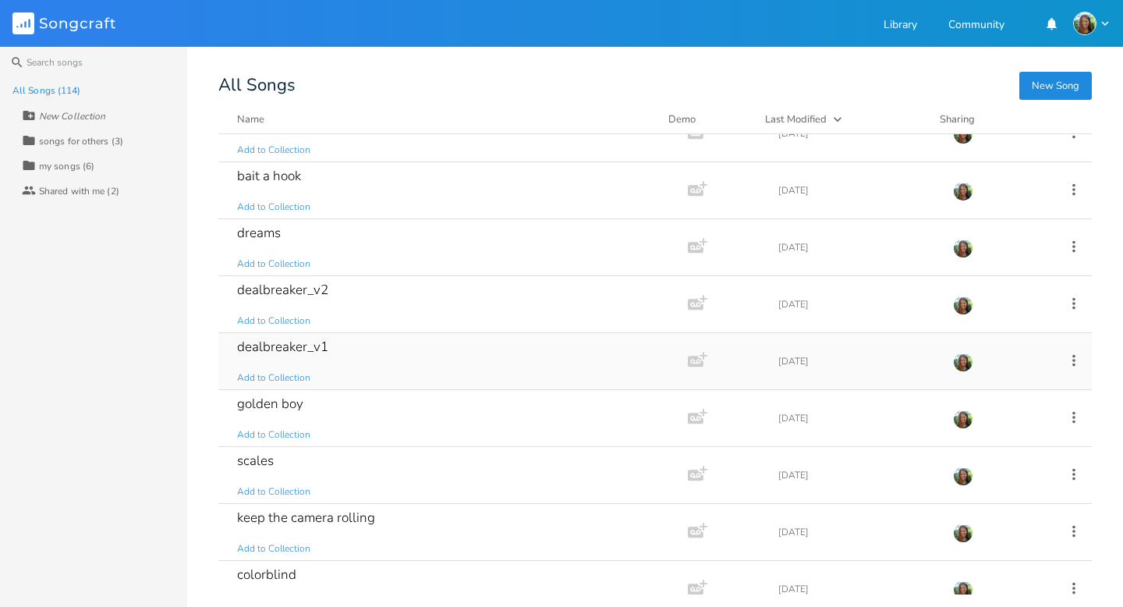
scroll to position [2243, 0]
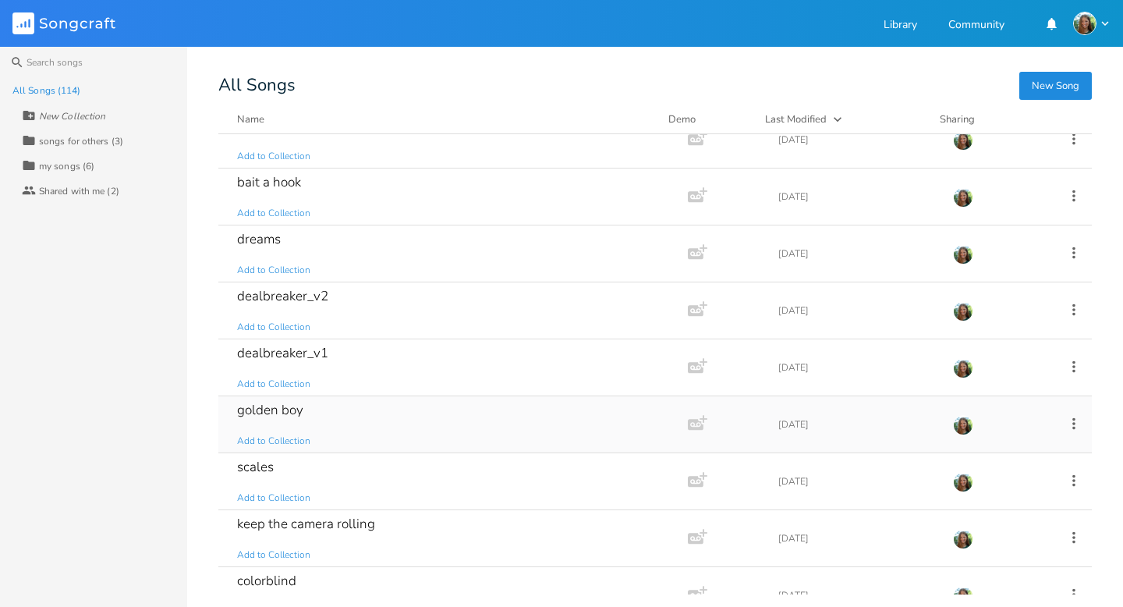
click at [276, 403] on div "golden boy" at bounding box center [270, 409] width 66 height 13
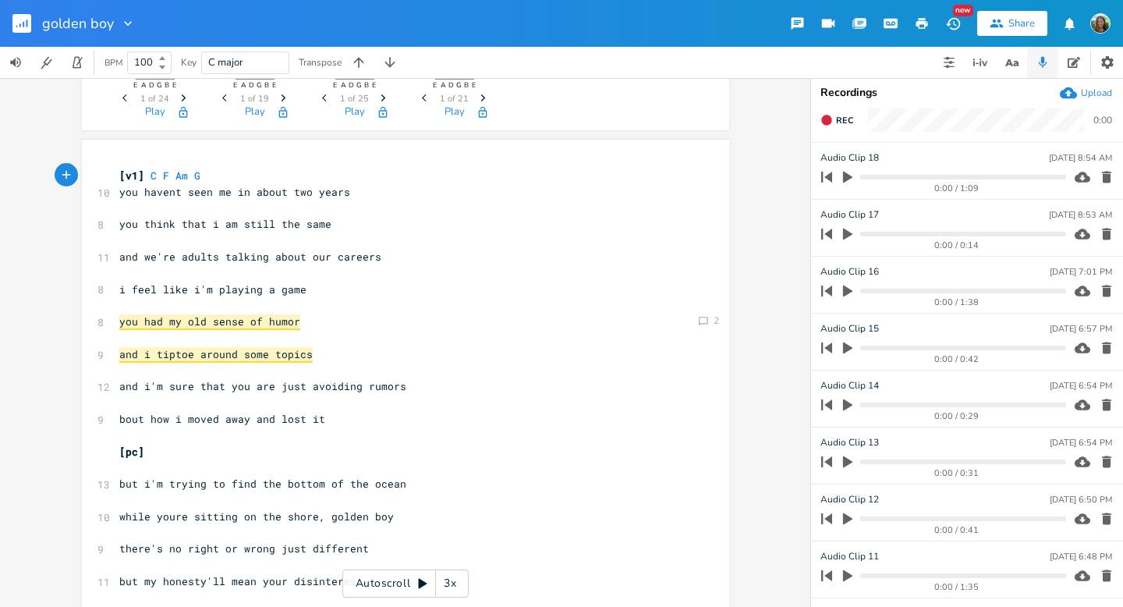
scroll to position [90, 0]
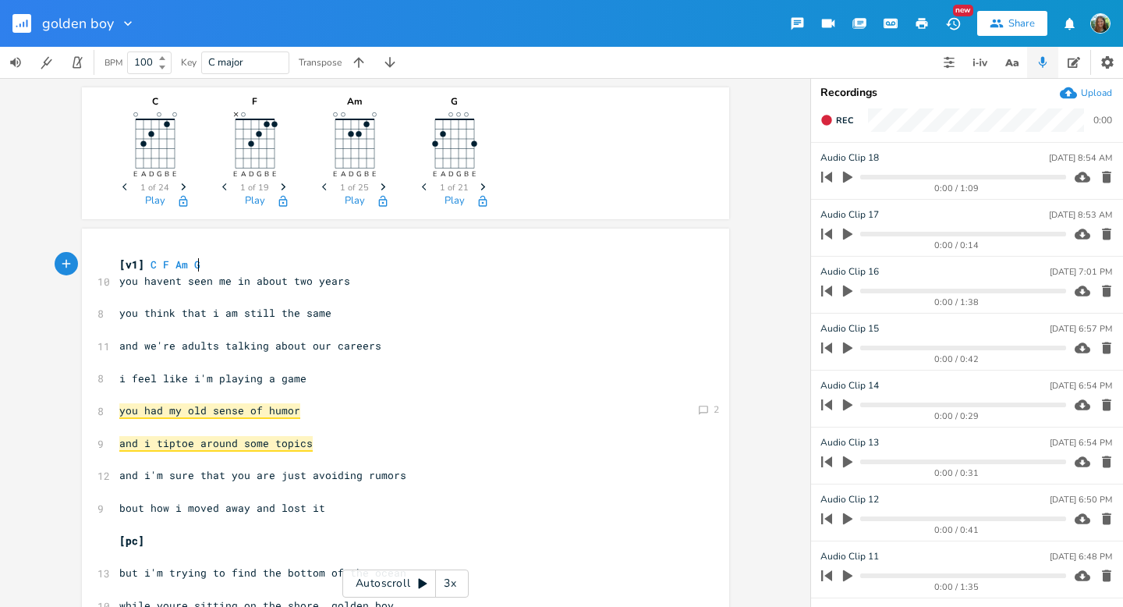
click at [851, 177] on icon "button" at bounding box center [847, 178] width 9 height 12
click at [849, 177] on icon "button" at bounding box center [847, 177] width 9 height 10
click at [839, 118] on span "Rec" at bounding box center [844, 121] width 17 height 12
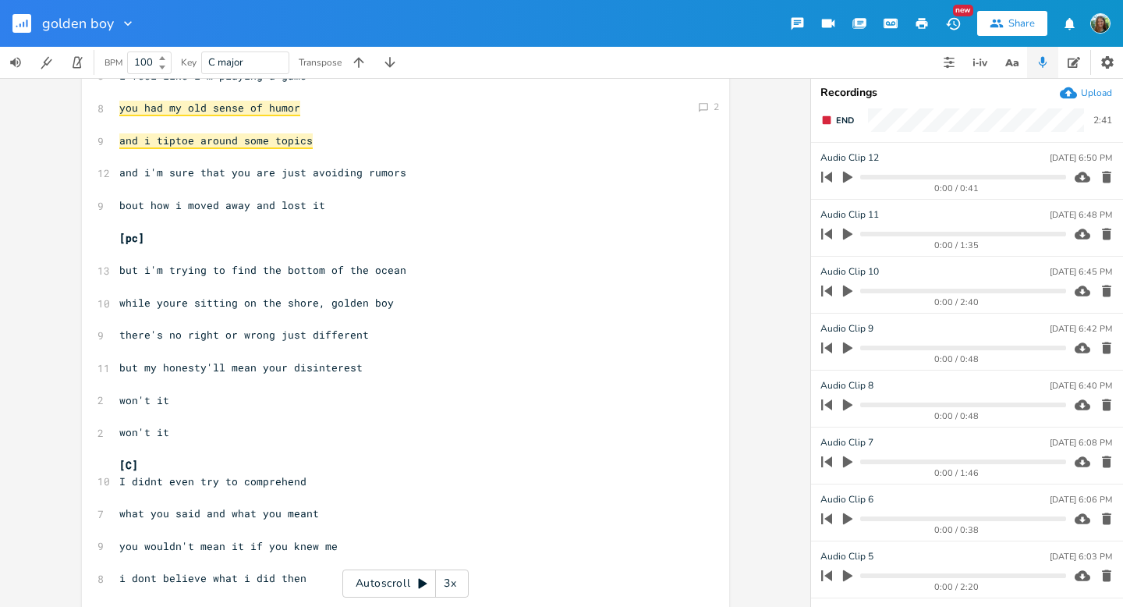
scroll to position [344, 0]
click at [848, 289] on icon "button" at bounding box center [847, 289] width 9 height 12
click at [837, 126] on button "End" at bounding box center [837, 120] width 46 height 25
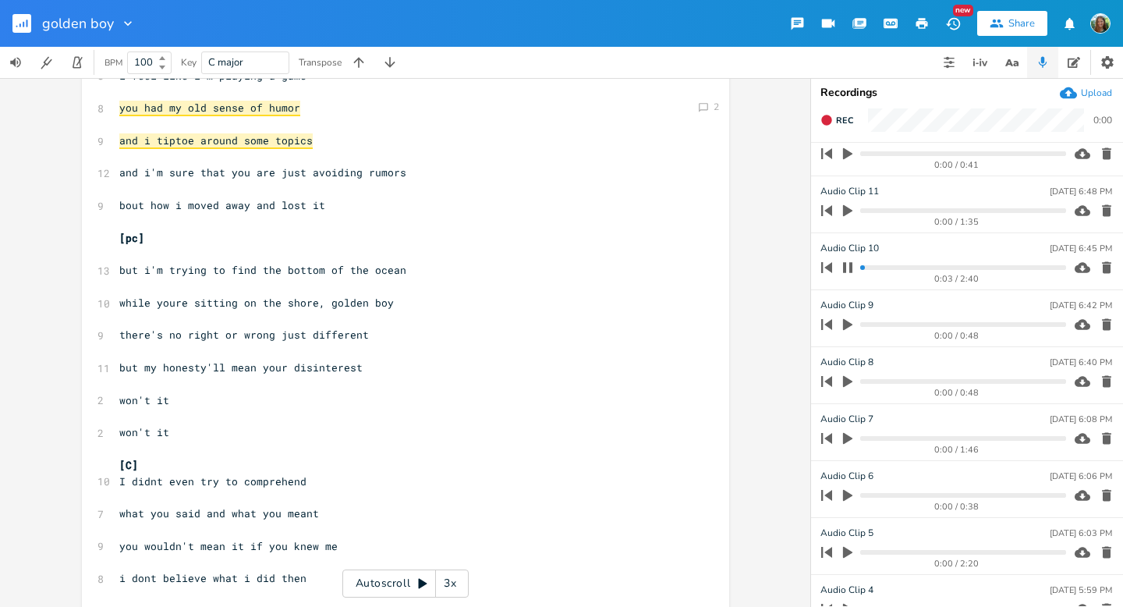
scroll to position [434, 0]
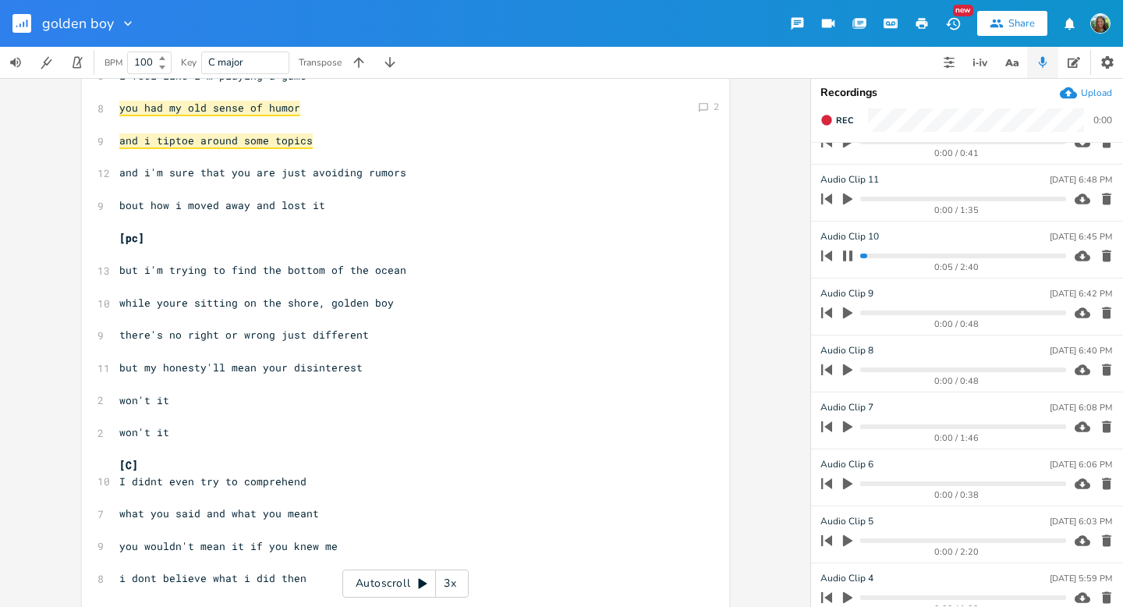
click at [850, 371] on icon "button" at bounding box center [848, 370] width 14 height 14
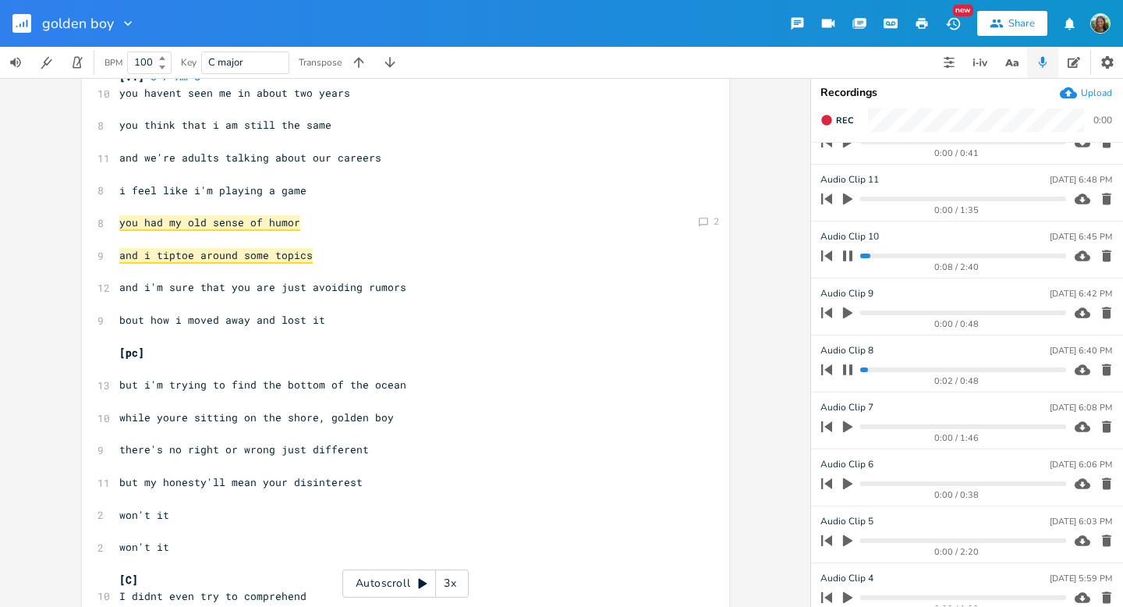
click at [843, 253] on icon "button" at bounding box center [847, 255] width 9 height 10
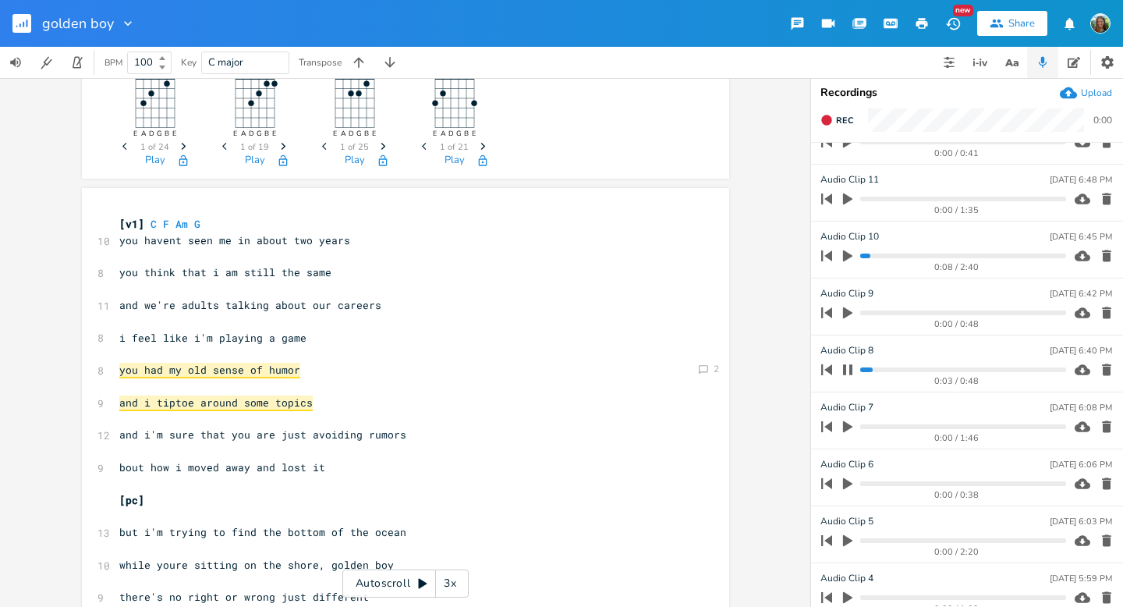
scroll to position [0, 0]
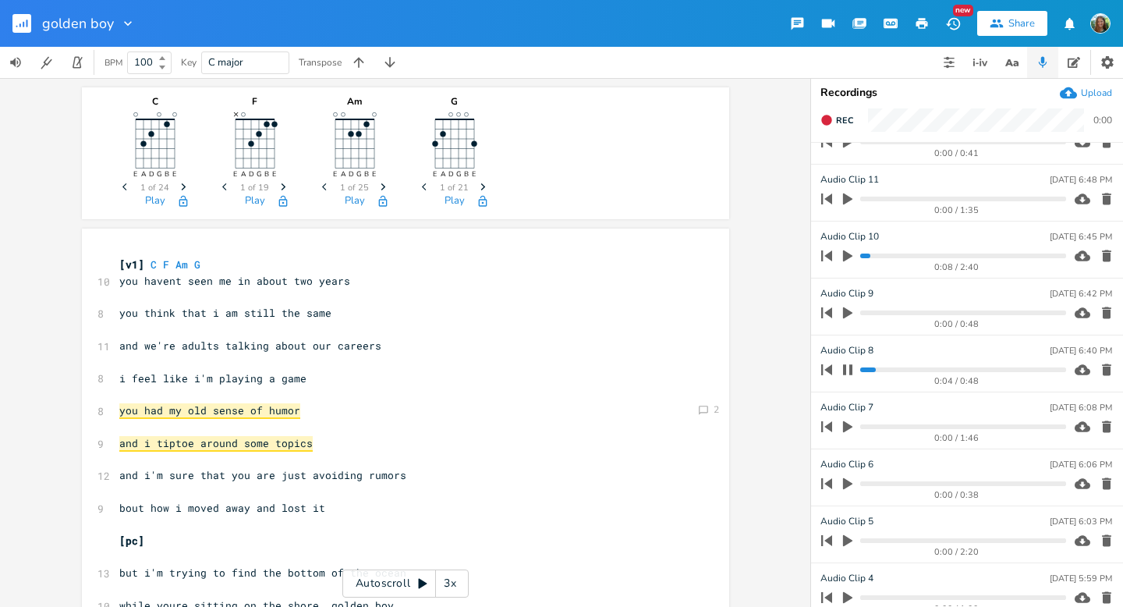
click at [847, 367] on icon "button" at bounding box center [847, 369] width 12 height 12
click at [846, 539] on icon "button" at bounding box center [847, 541] width 9 height 12
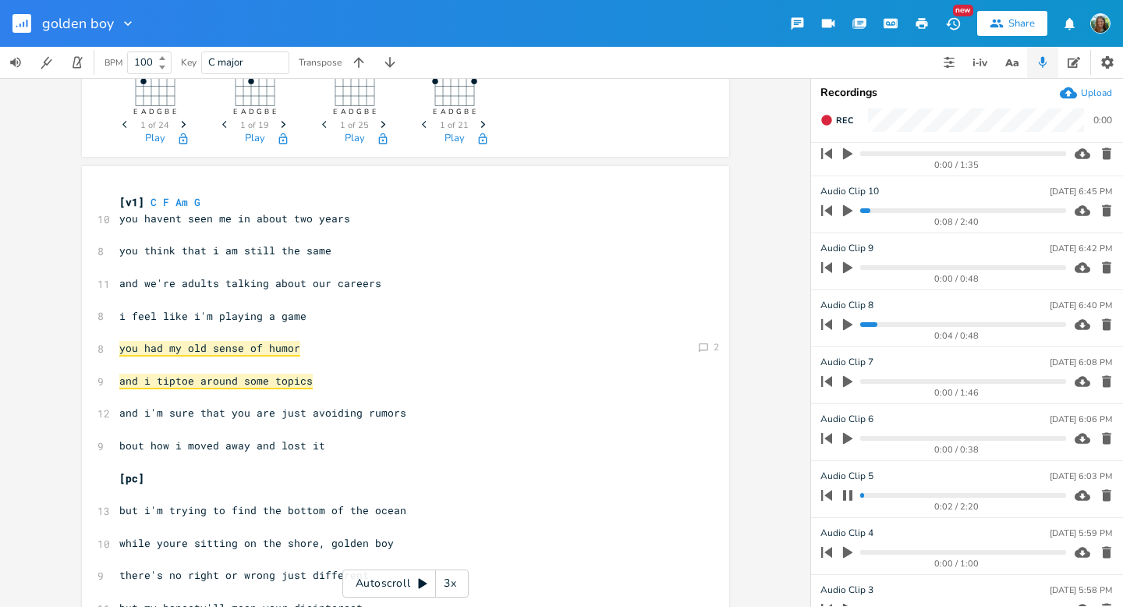
scroll to position [67, 0]
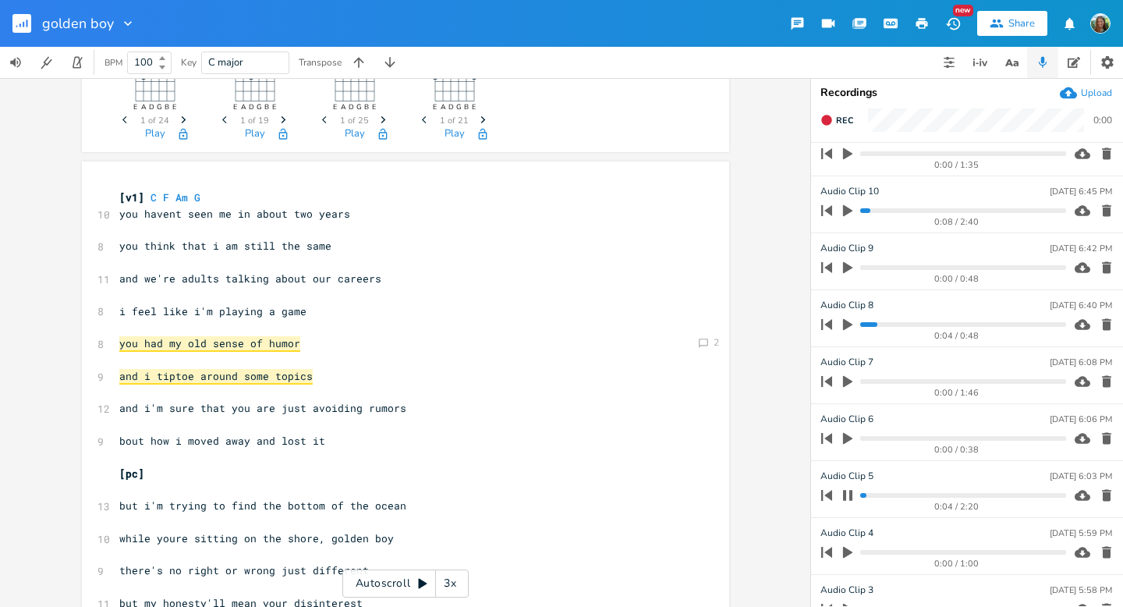
click at [928, 497] on progress at bounding box center [962, 495] width 205 height 5
click at [841, 497] on button "button" at bounding box center [847, 495] width 20 height 25
click at [830, 119] on icon "button" at bounding box center [826, 120] width 10 height 10
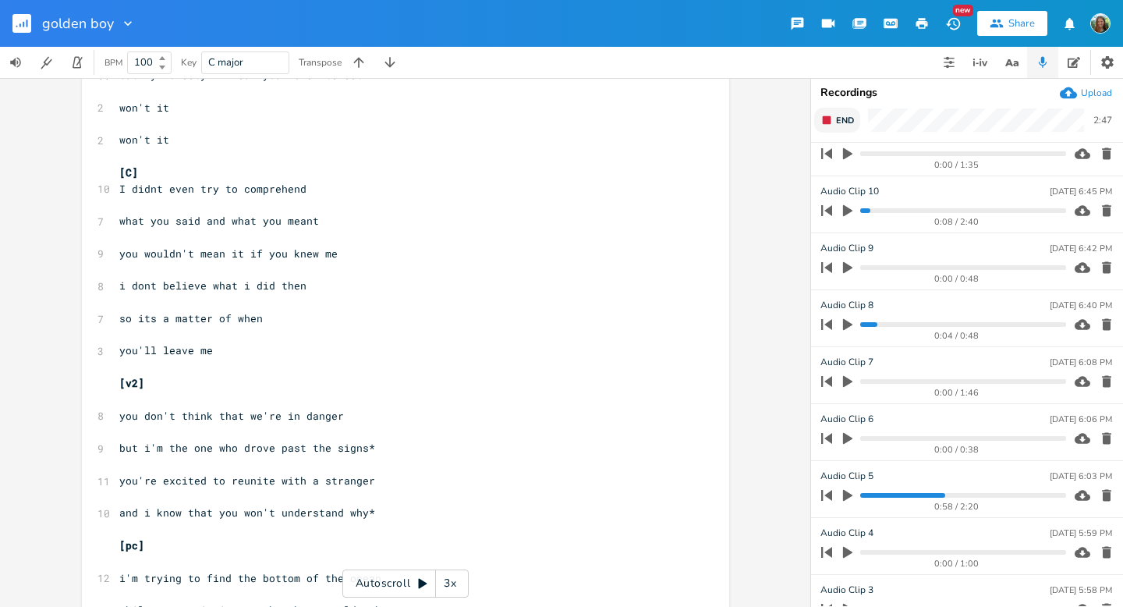
scroll to position [593, 0]
click at [845, 127] on button "End" at bounding box center [837, 120] width 46 height 25
